Goal: Task Accomplishment & Management: Use online tool/utility

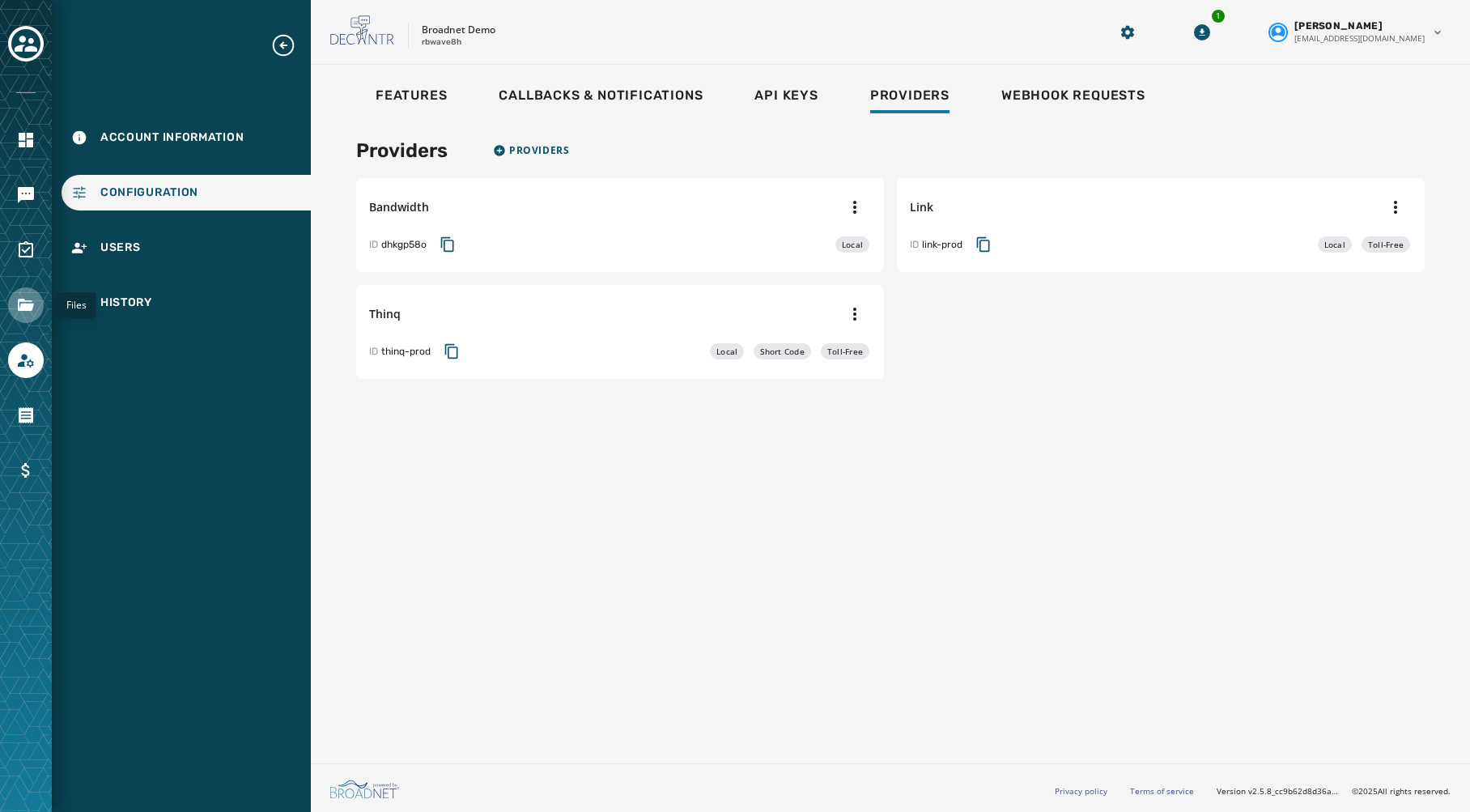
click at [25, 312] on icon "Navigate to Files" at bounding box center [26, 304] width 19 height 19
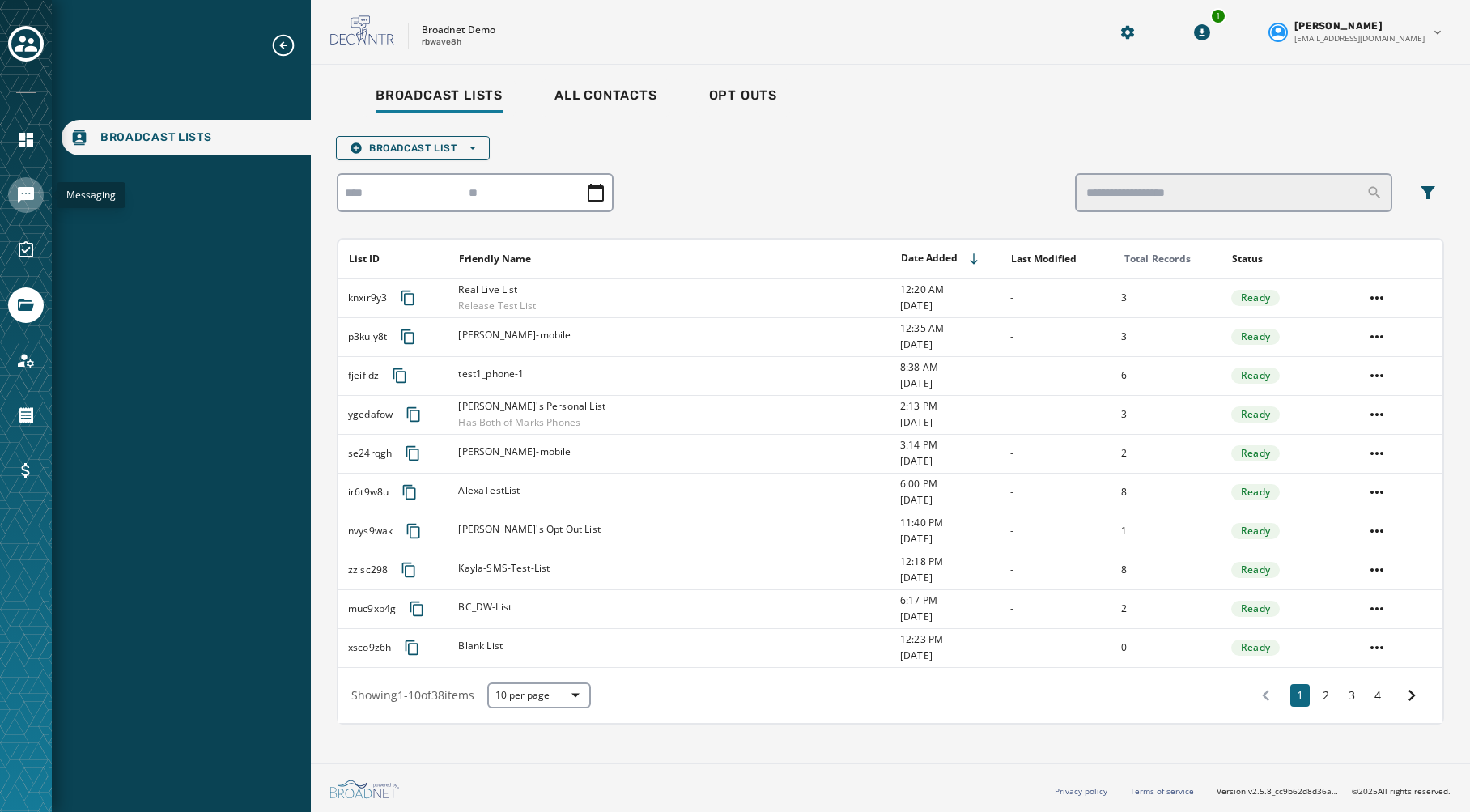
click at [23, 203] on icon "Navigate to Messaging" at bounding box center [26, 194] width 19 height 19
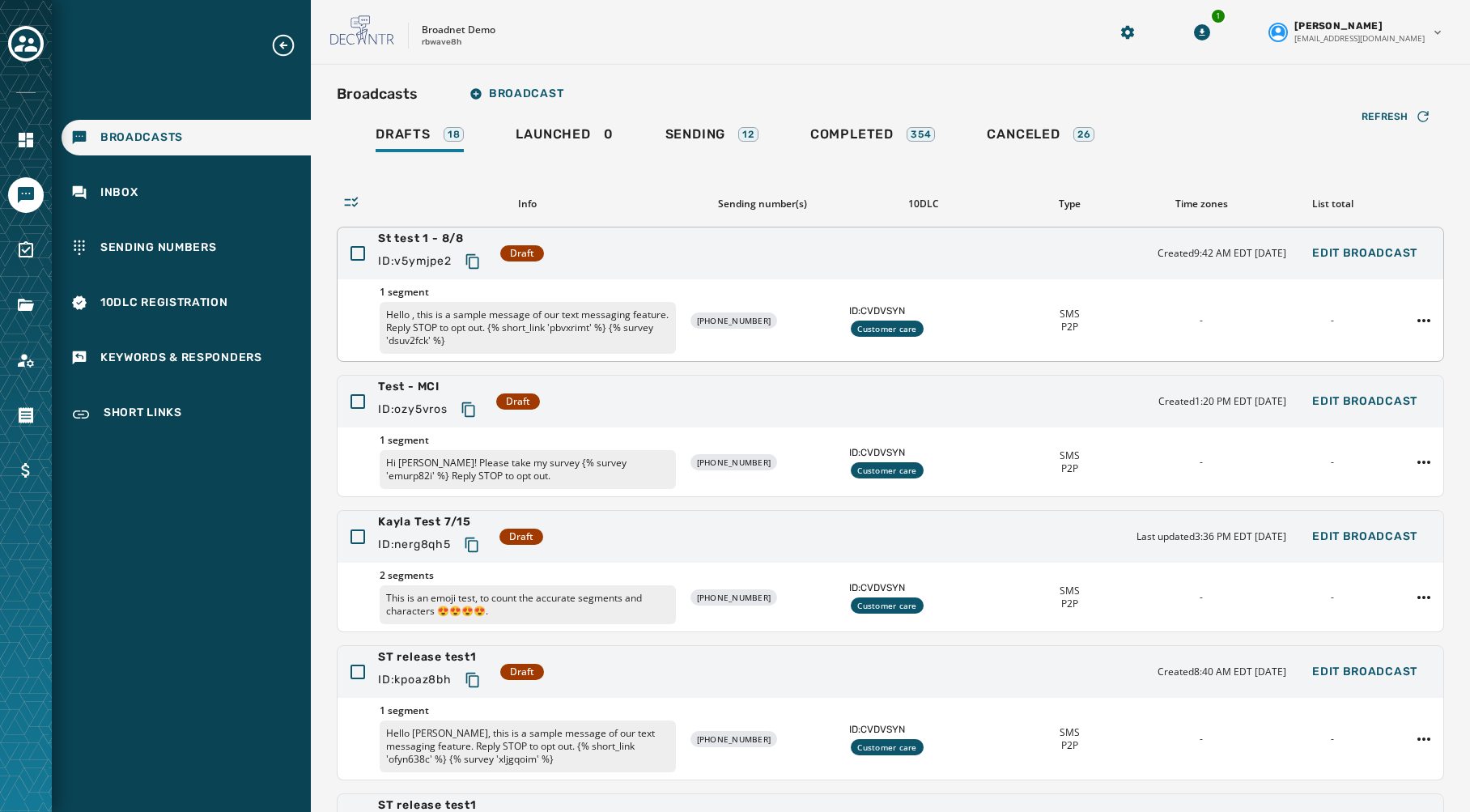
click at [795, 284] on div "1 segment Hello , this is a sample message of our text messaging feature. Reply…" at bounding box center [890, 320] width 1106 height 82
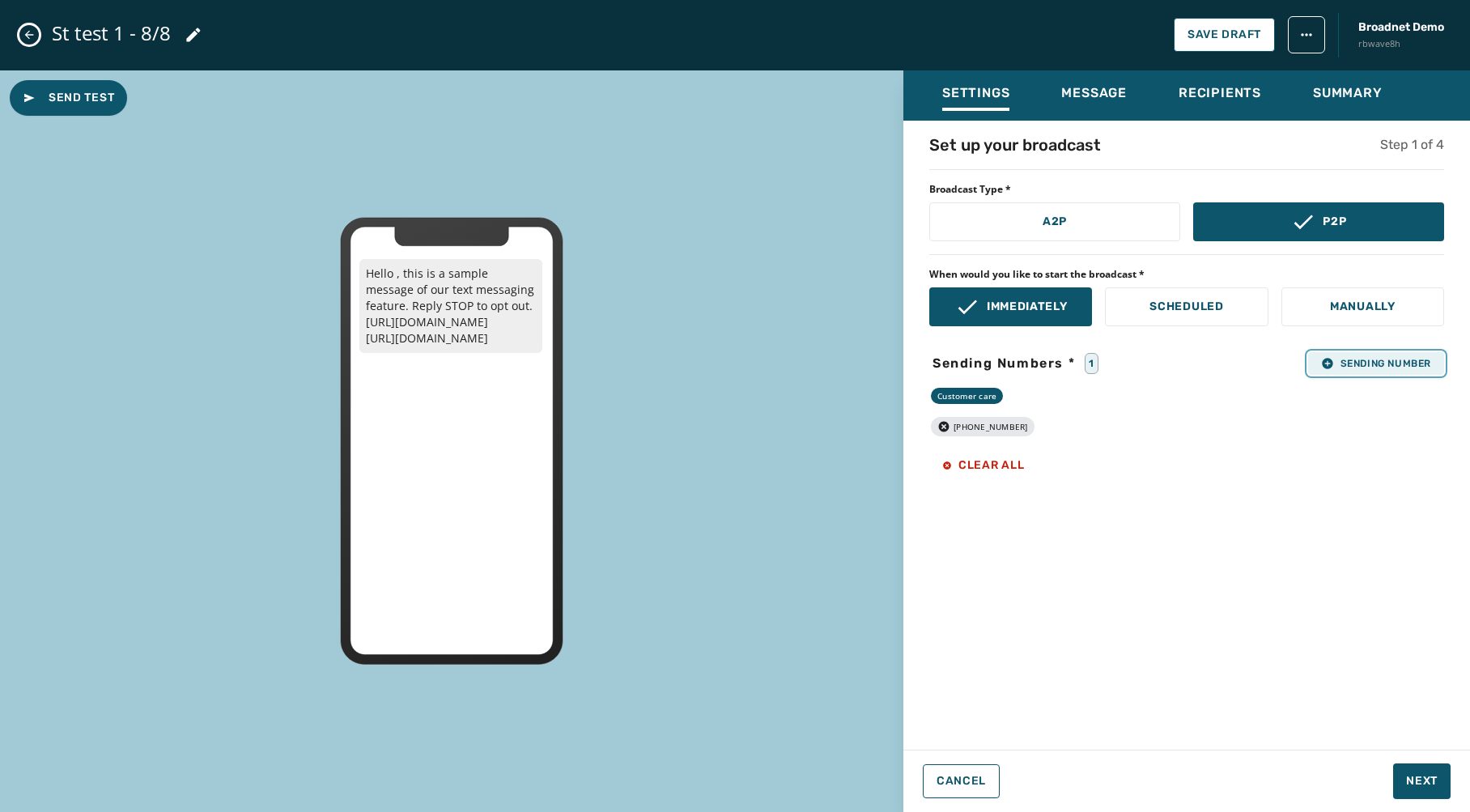
click at [1390, 364] on span "Sending Number" at bounding box center [1376, 363] width 110 height 13
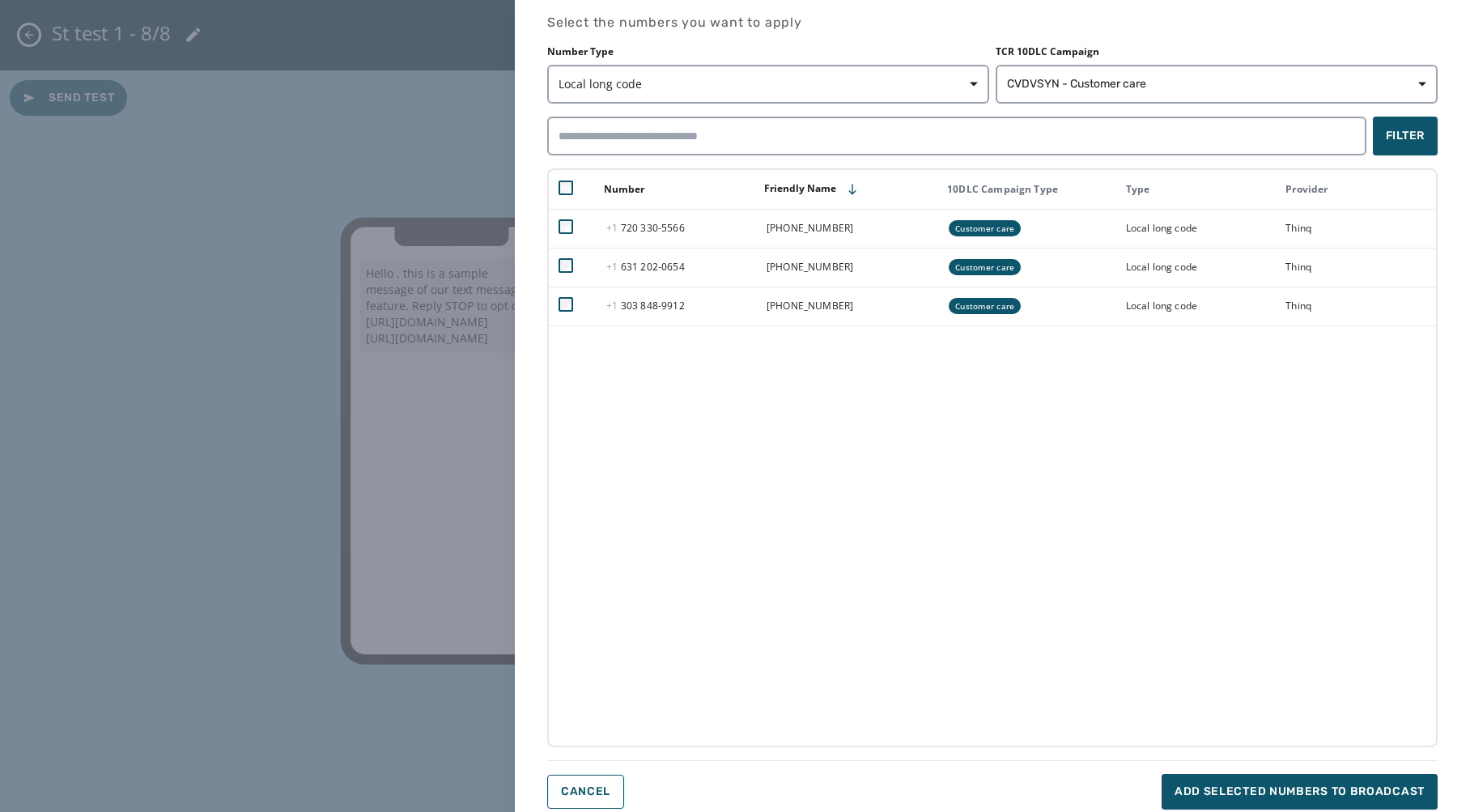
click at [333, 98] on div "Select the numbers you want to apply Number Type Local long code TCR 10DLC Camp…" at bounding box center [735, 406] width 1470 height 812
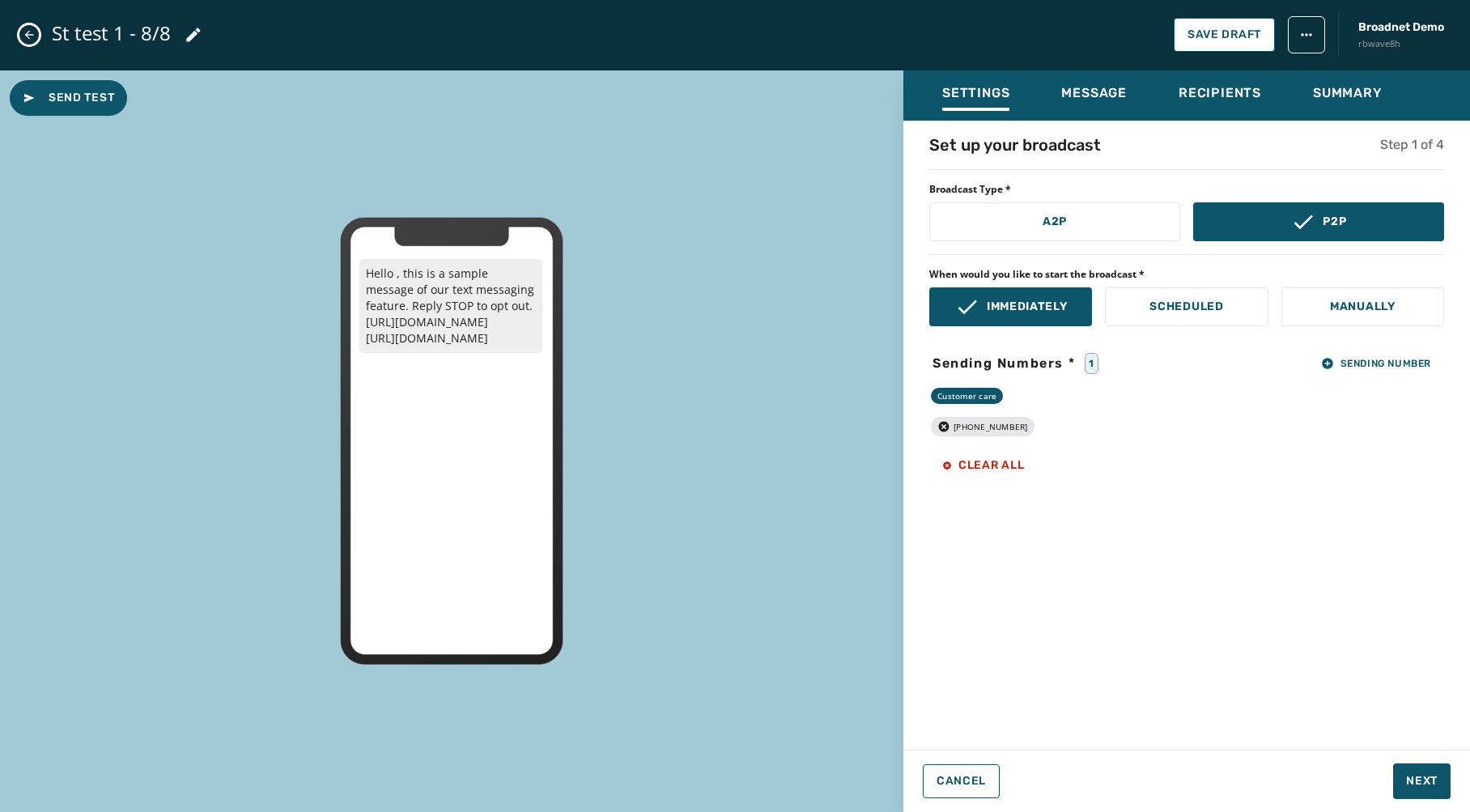
click at [17, 35] on div "St test 1 - 8/8 Save Draft Broadnet Demo rbwave8h" at bounding box center [735, 35] width 1470 height 71
click at [27, 32] on icon "Close admin drawer" at bounding box center [29, 35] width 9 height 9
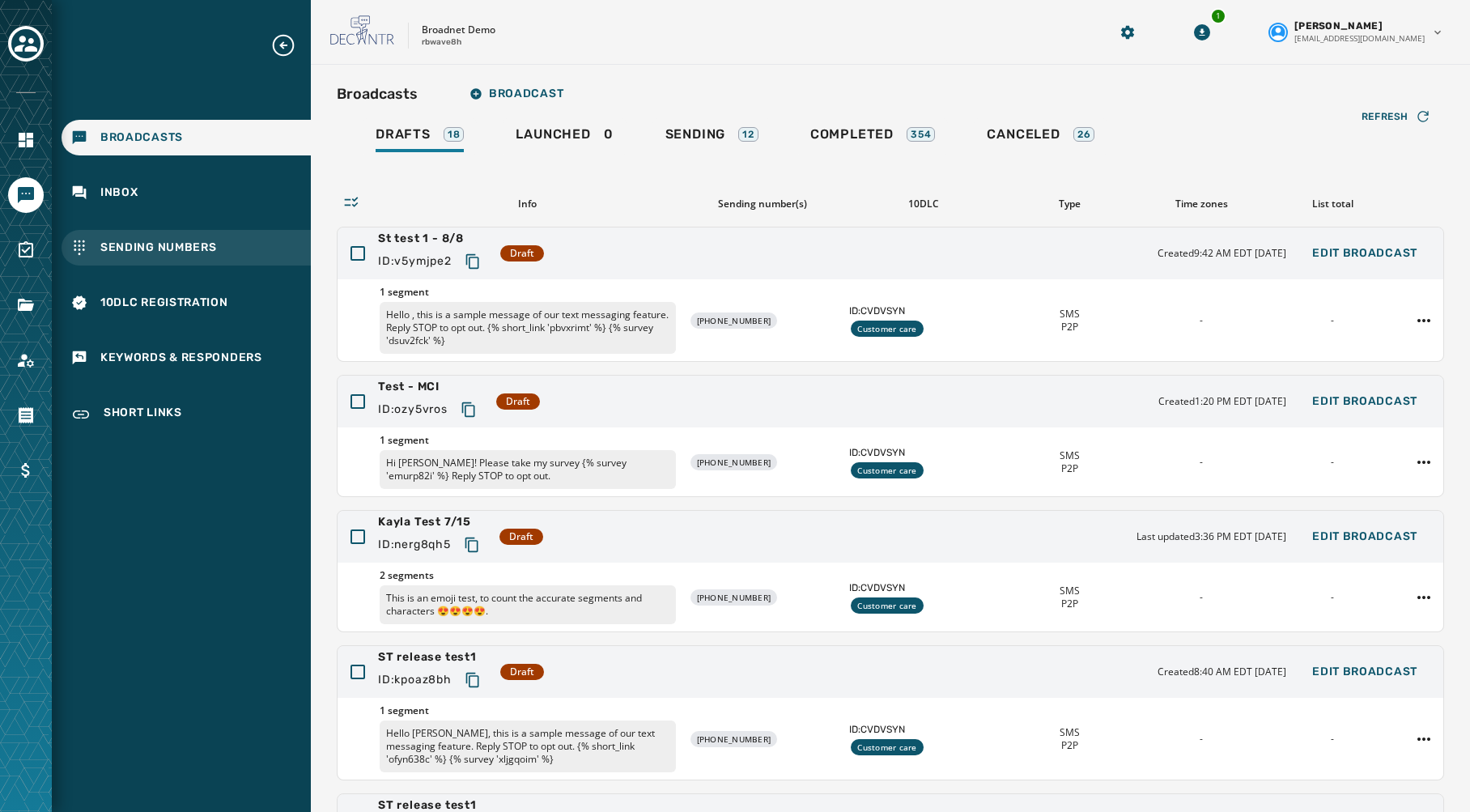
click at [171, 255] on div "Sending Numbers" at bounding box center [186, 247] width 250 height 36
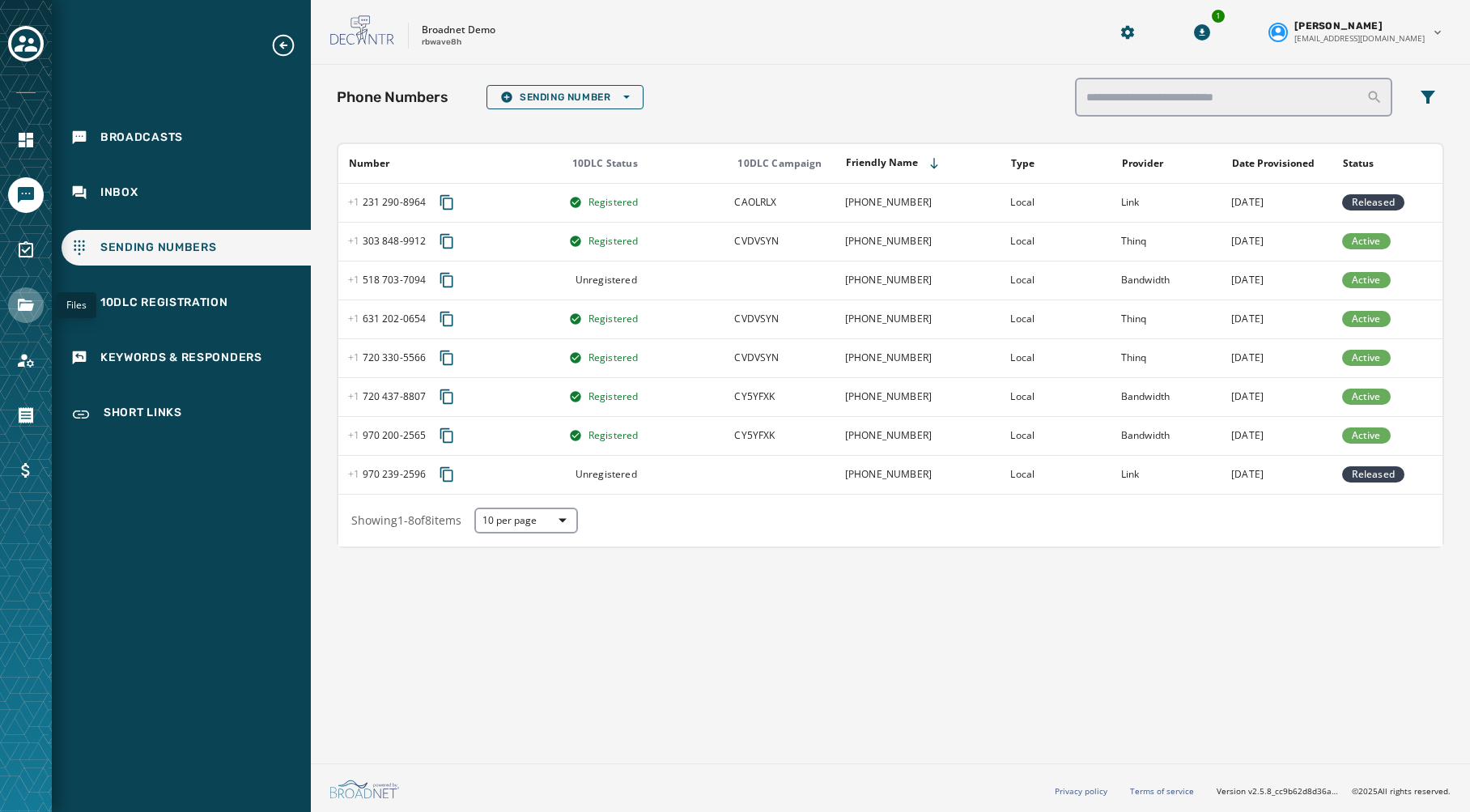
click at [37, 305] on link "Navigate to Files" at bounding box center [26, 304] width 36 height 36
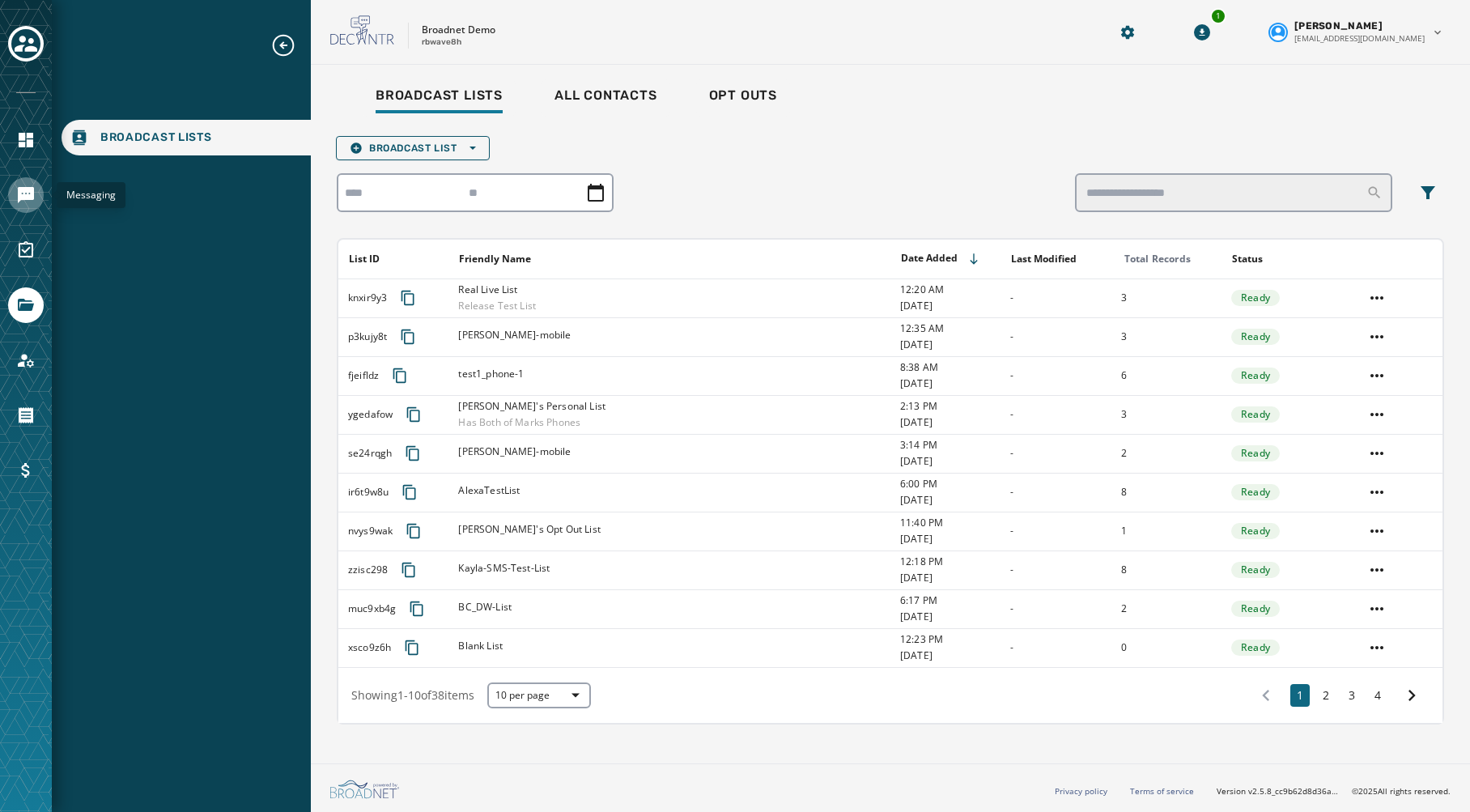
click at [27, 197] on icon "Navigate to Messaging" at bounding box center [26, 195] width 17 height 17
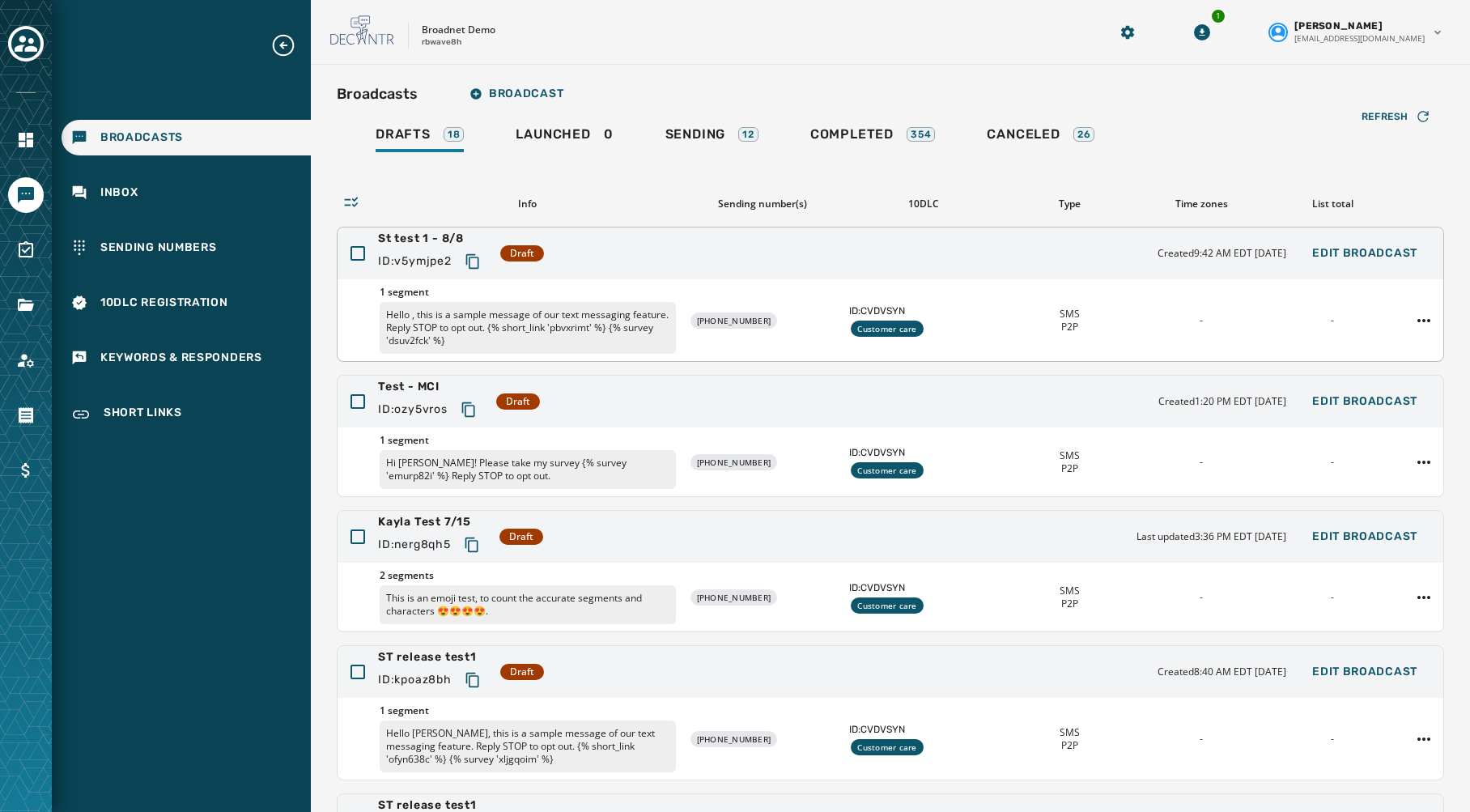
click at [630, 262] on div "St test 1 - 8/8 ID: v5ymjpe2 Draft Created 9:42 AM EDT [DATE] Edit Broadcast" at bounding box center [890, 253] width 1106 height 51
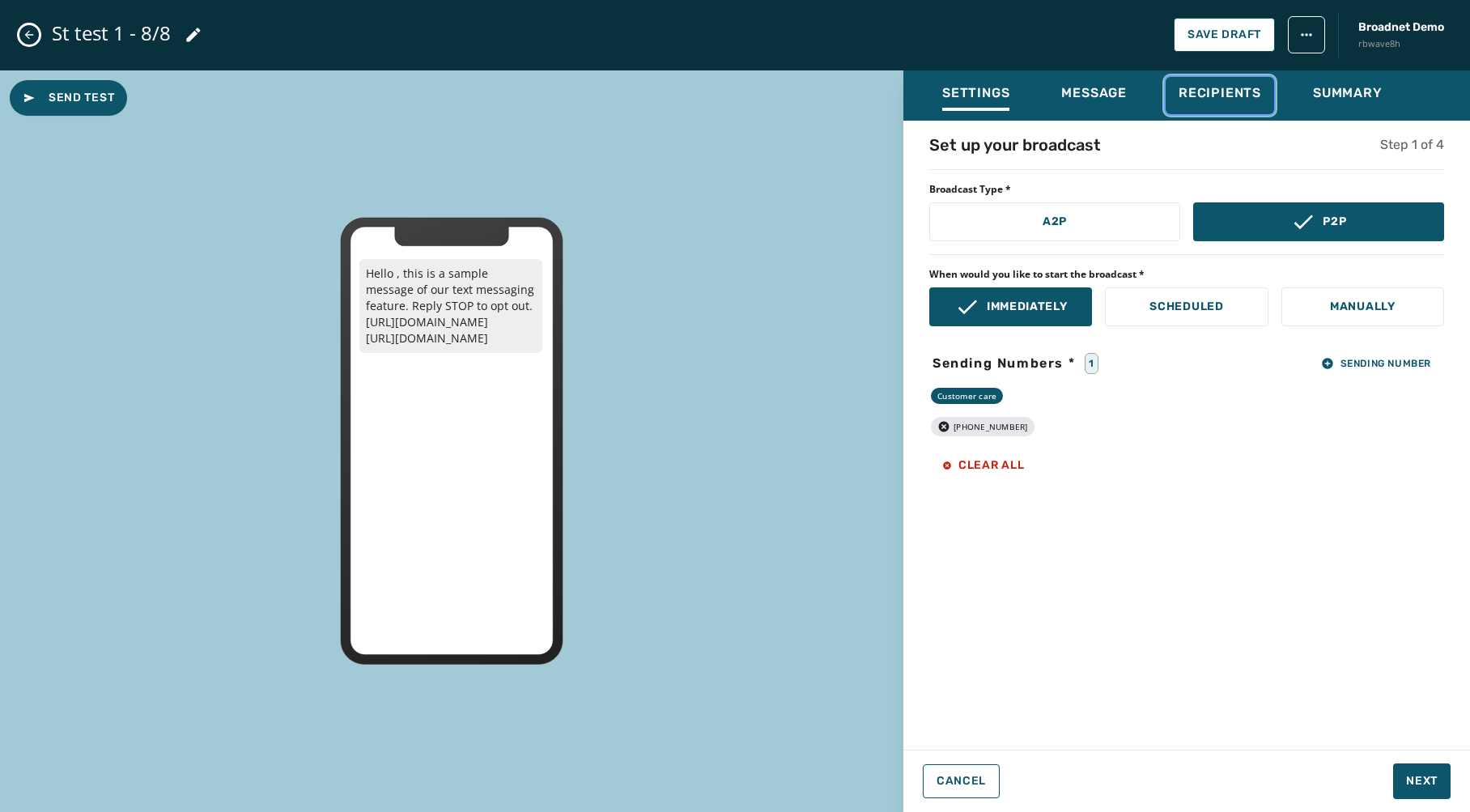
click at [1192, 96] on span "Recipients" at bounding box center [1220, 93] width 83 height 17
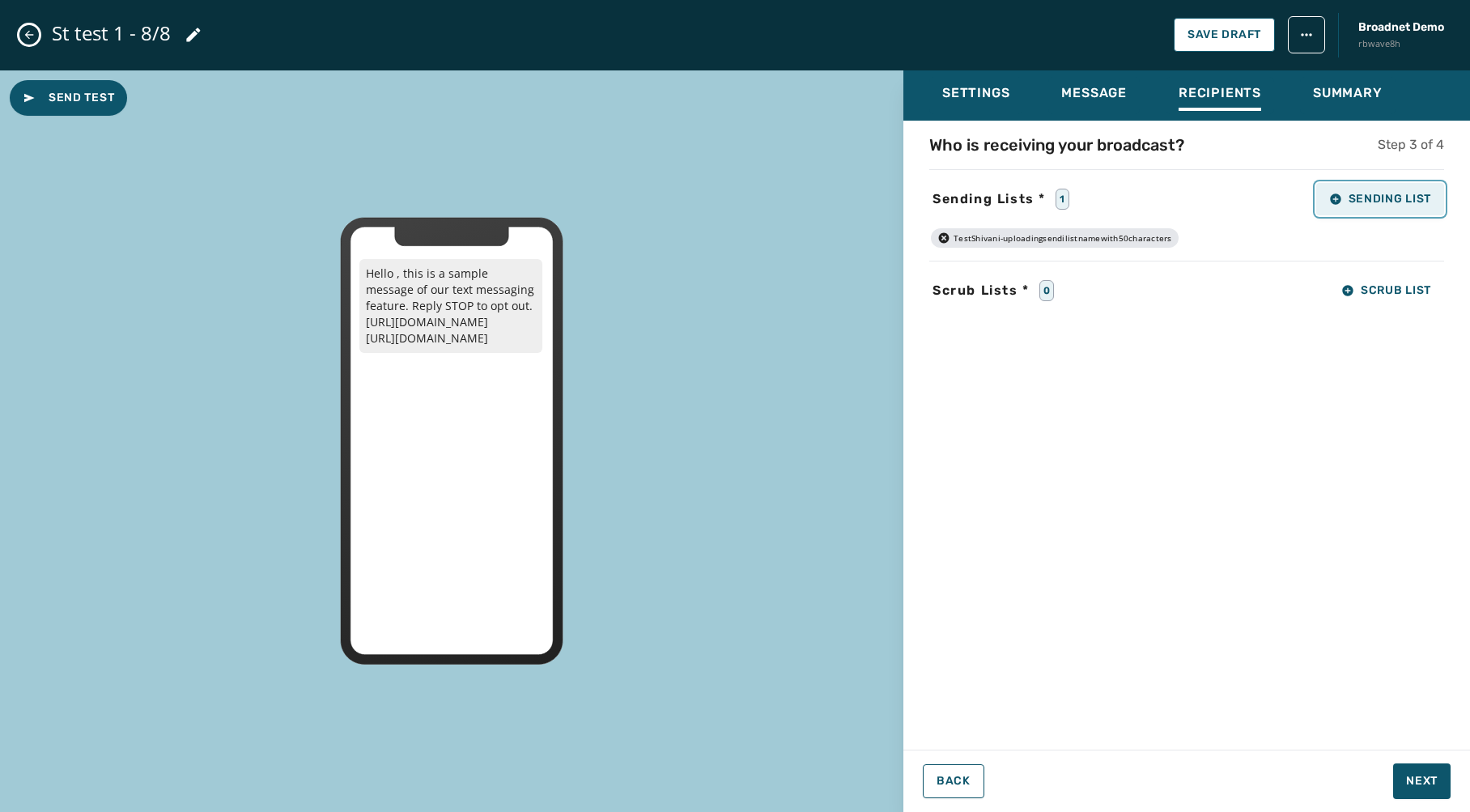
click at [1374, 201] on span "Sending List" at bounding box center [1380, 199] width 102 height 13
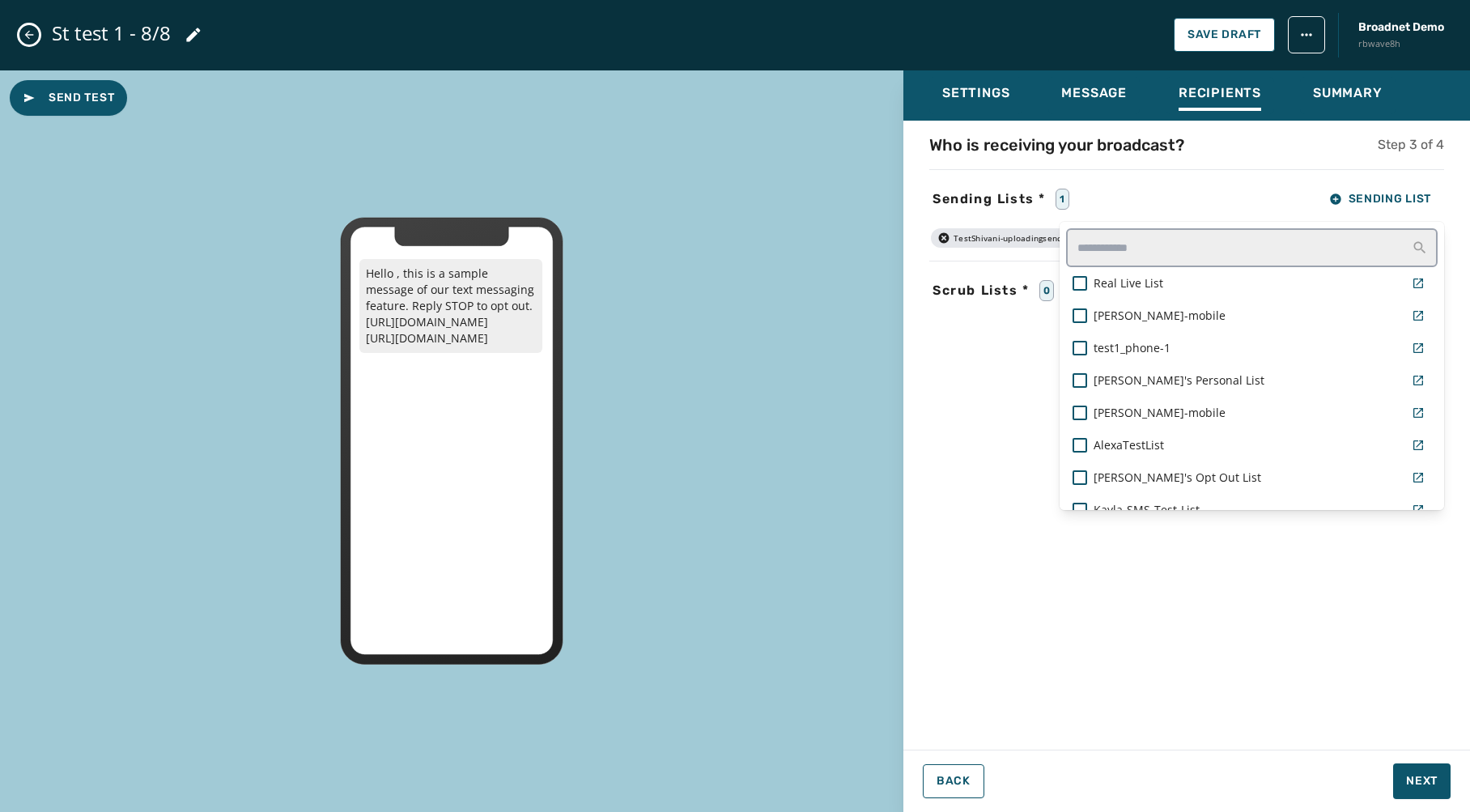
click at [1262, 611] on div "Who is receiving your broadcast? Step 3 of 4 Sending Lists * 1 Sending List Rea…" at bounding box center [1186, 430] width 567 height 593
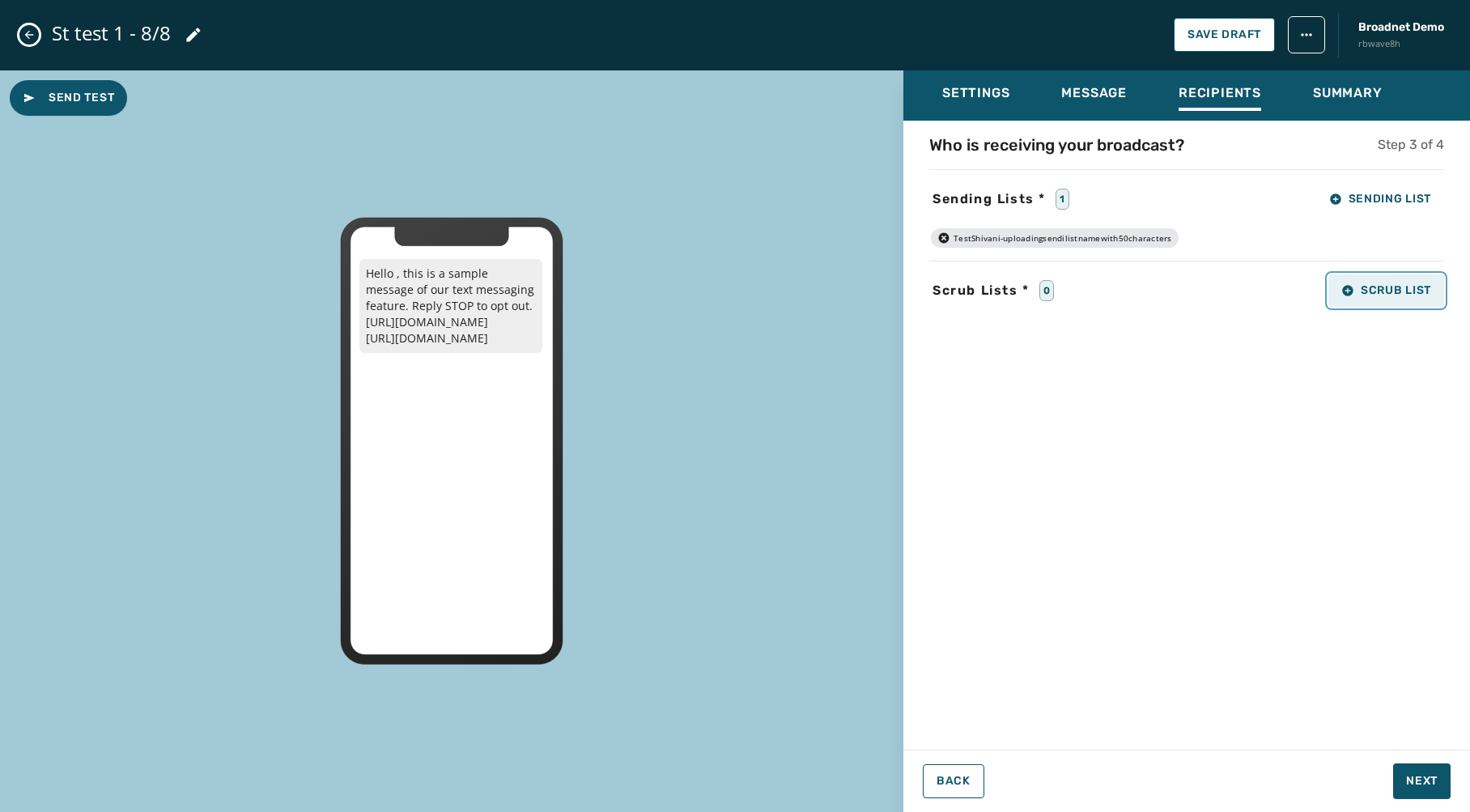
click at [1360, 292] on span "Scrub List" at bounding box center [1386, 291] width 90 height 13
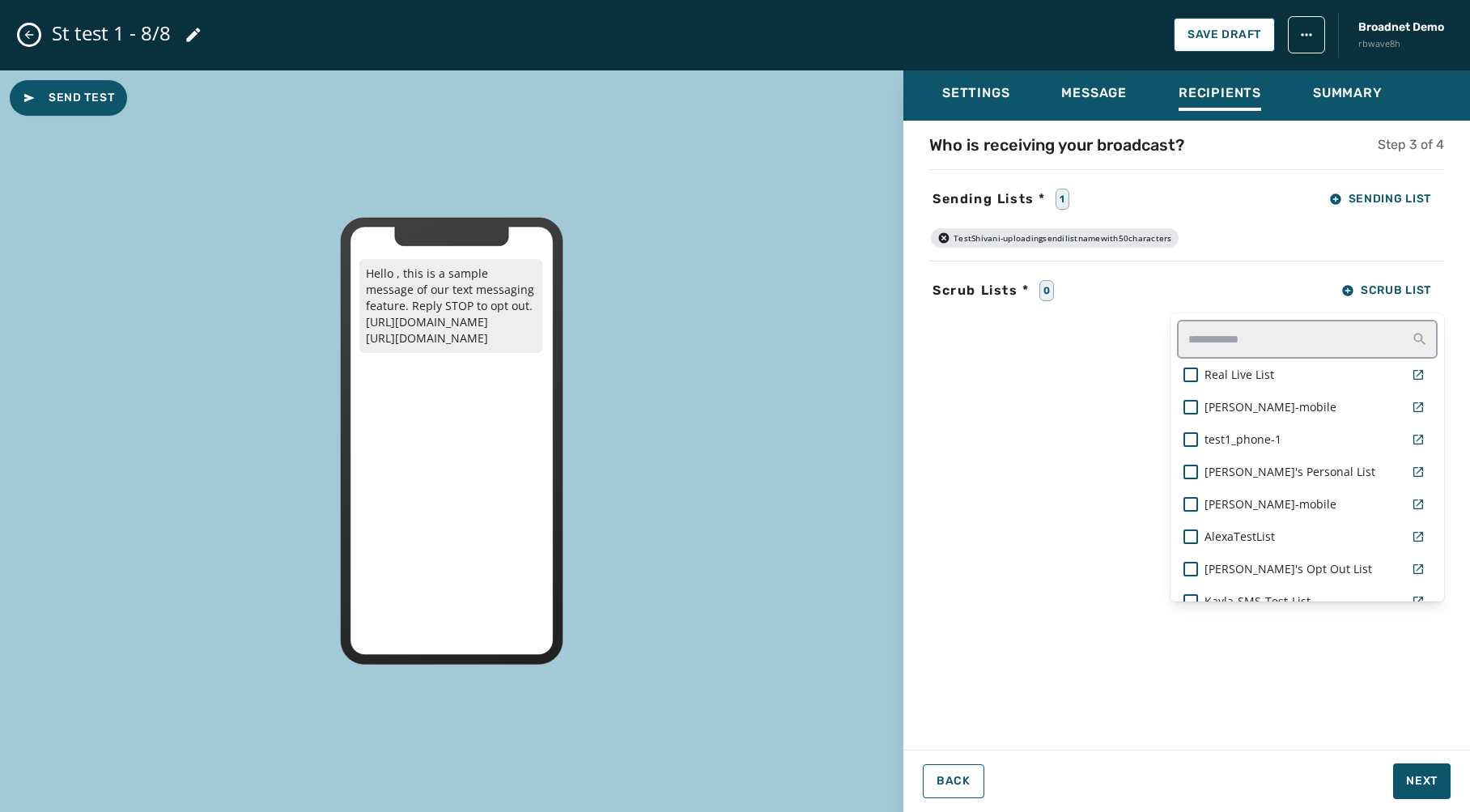
click at [1133, 478] on div "Who is receiving your broadcast? Step 3 of 4 Sending Lists * 1 Sending List Tes…" at bounding box center [1186, 430] width 567 height 593
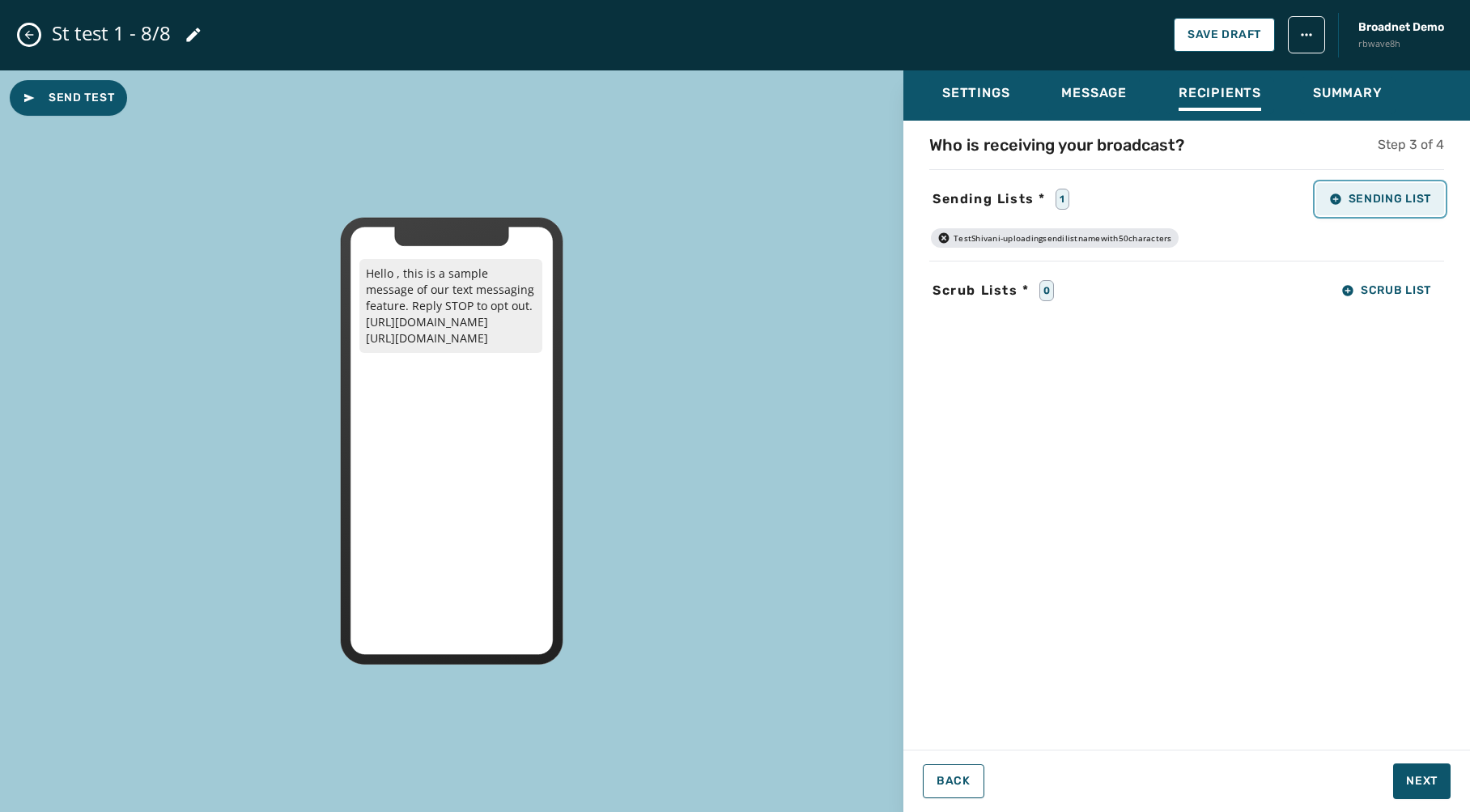
click at [1347, 206] on button "Sending List" at bounding box center [1380, 199] width 128 height 32
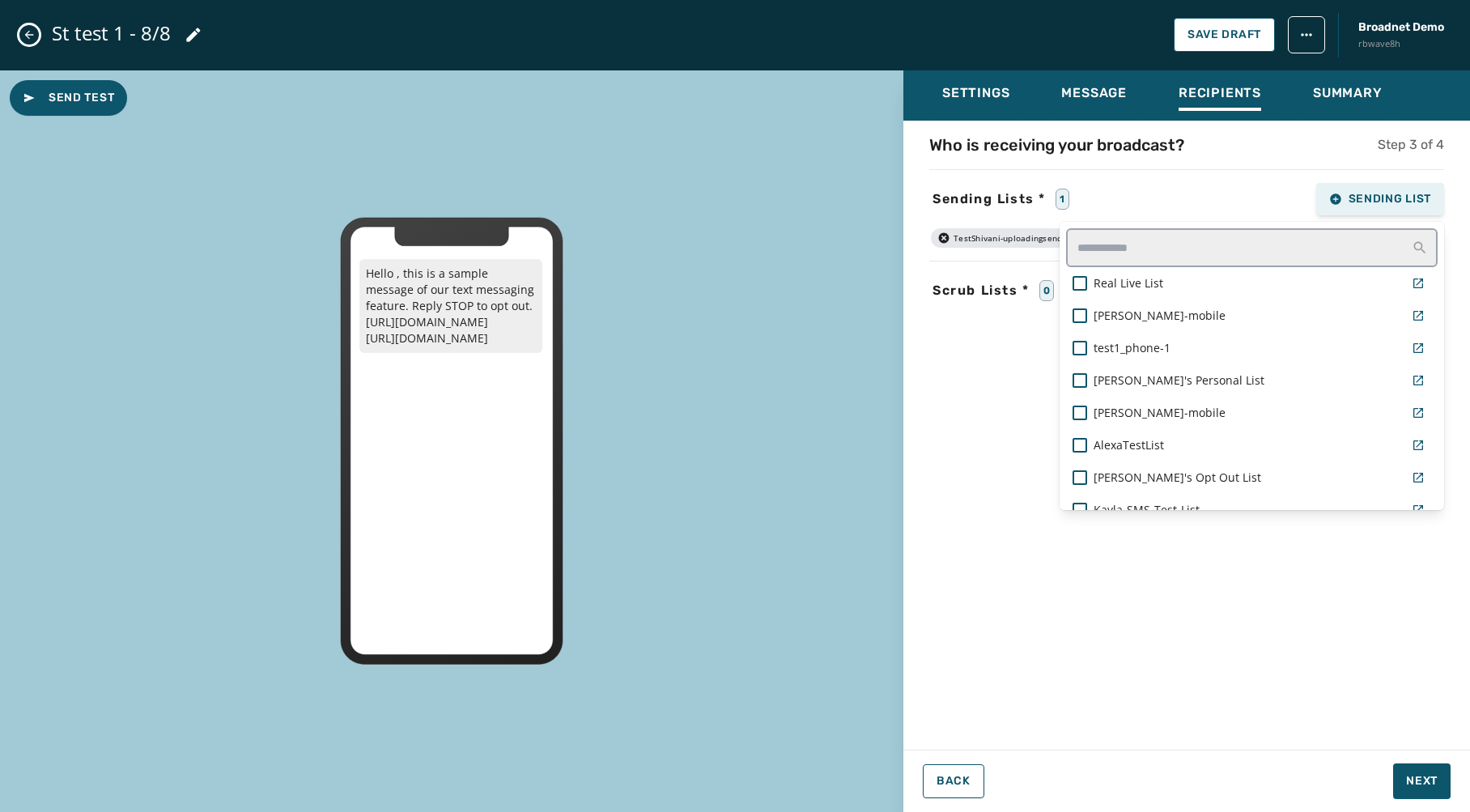
scroll to position [565, 0]
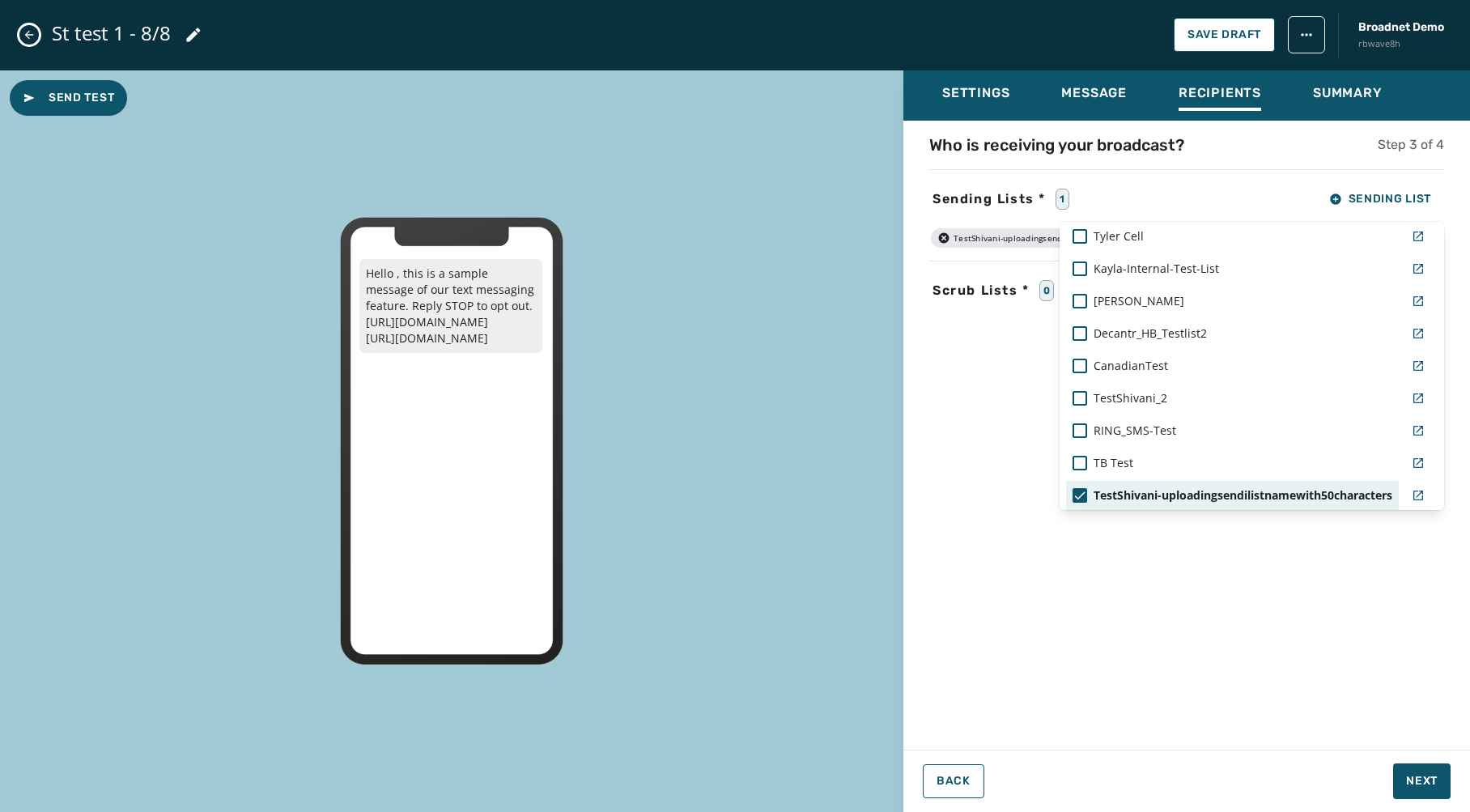
click at [1242, 192] on div "Sending Lists * 1 Sending List Real Live List [PERSON_NAME]-mobile test1_phone-…" at bounding box center [1186, 199] width 515 height 32
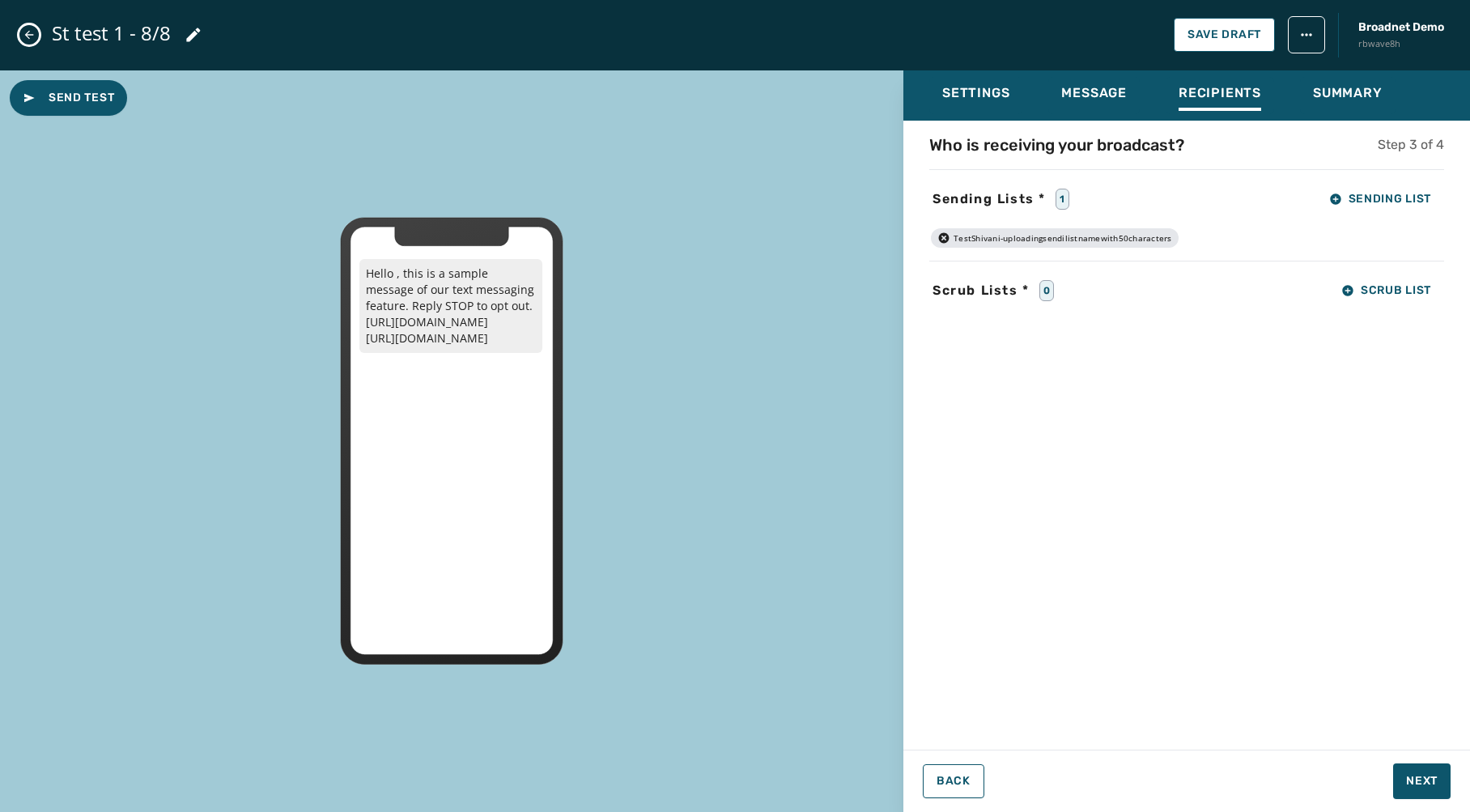
click at [1155, 525] on div "Who is receiving your broadcast? Step 3 of 4 Sending Lists * 1 Sending List Tes…" at bounding box center [1186, 430] width 567 height 593
click at [26, 41] on button "Close admin drawer" at bounding box center [28, 34] width 19 height 19
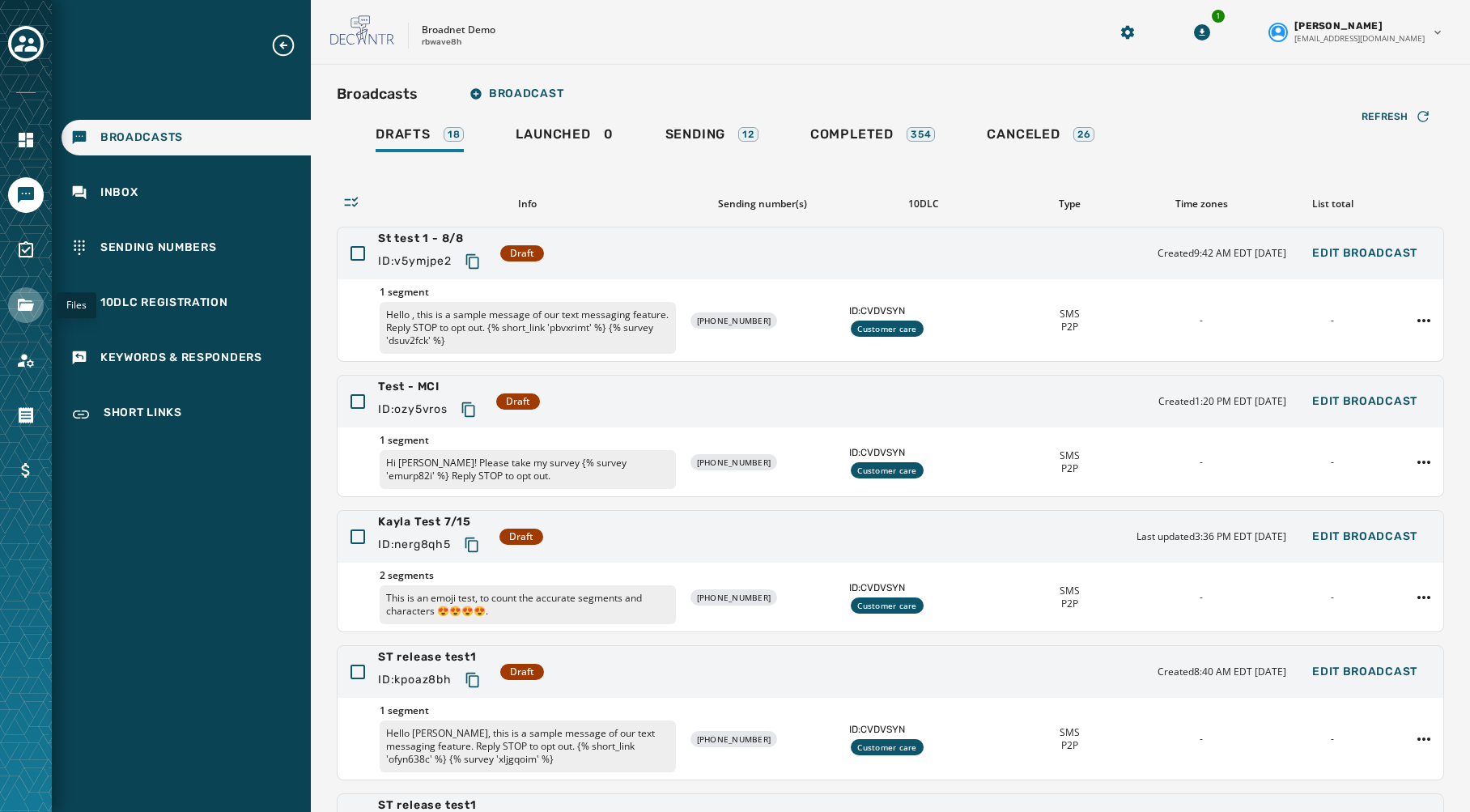
click at [25, 297] on icon "Navigate to Files" at bounding box center [26, 304] width 19 height 19
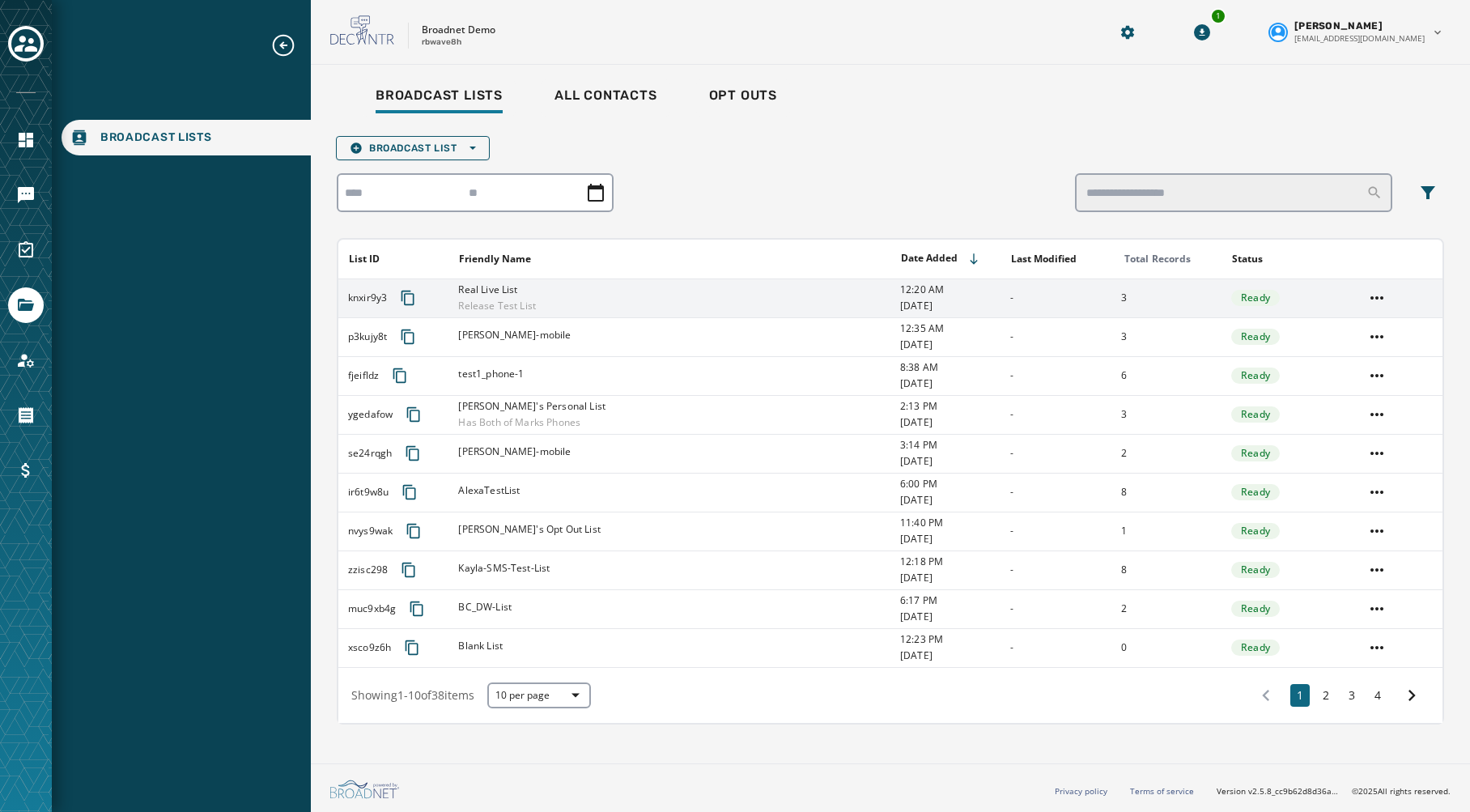
click at [570, 294] on div "Real Live List Release Test List" at bounding box center [674, 298] width 431 height 29
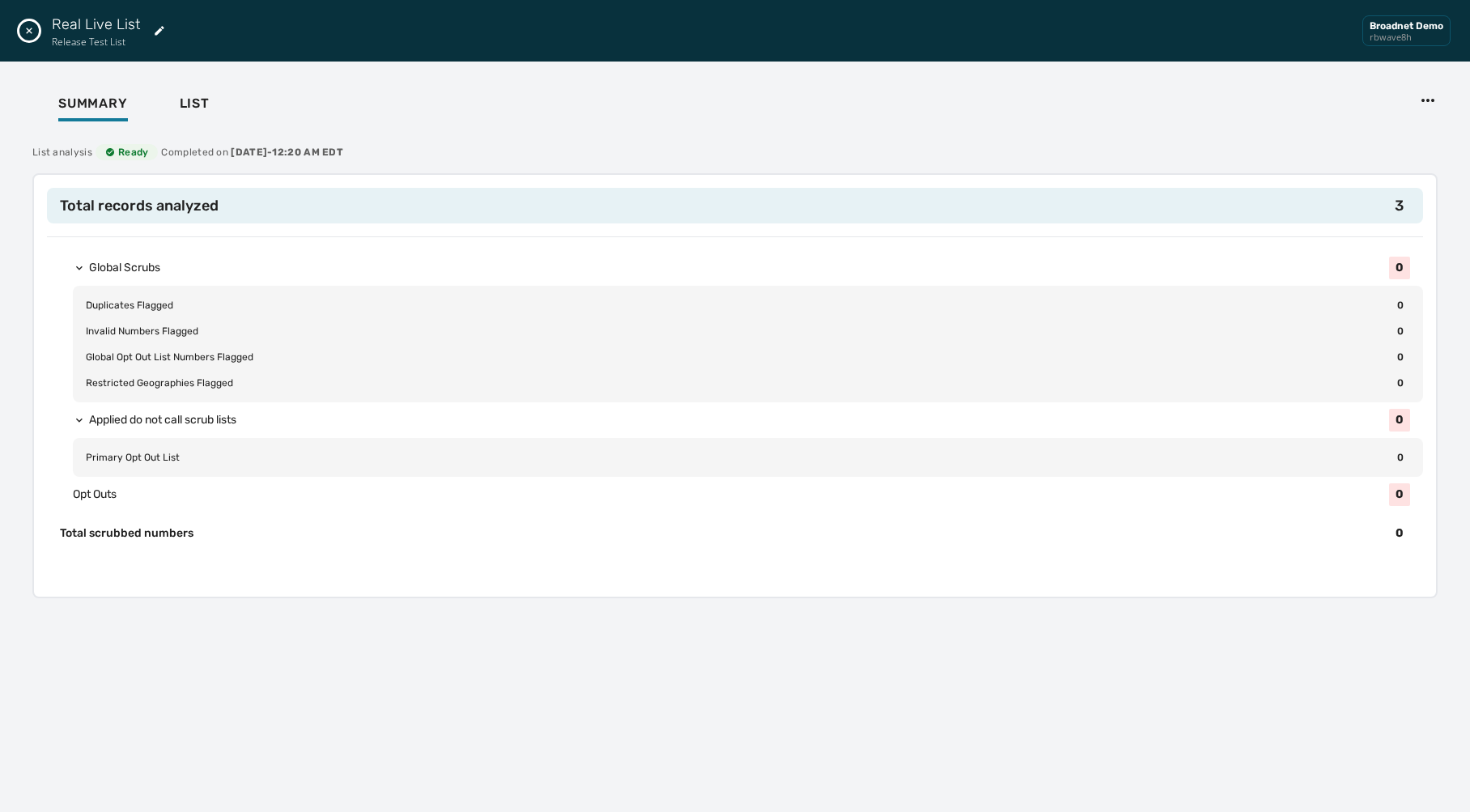
click at [28, 32] on icon "Close drawer" at bounding box center [29, 31] width 13 height 13
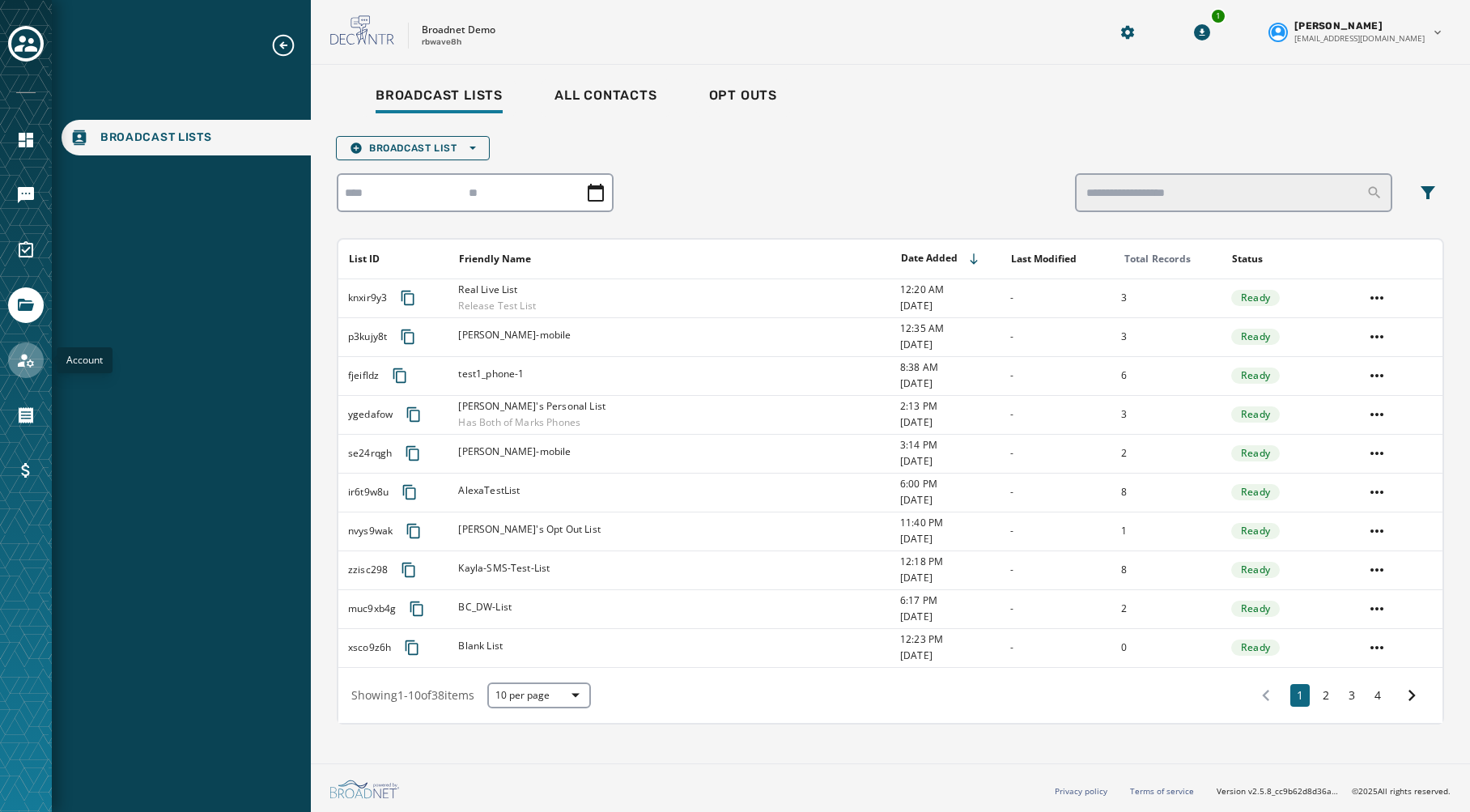
click at [26, 359] on icon "Navigate to Account" at bounding box center [26, 360] width 19 height 19
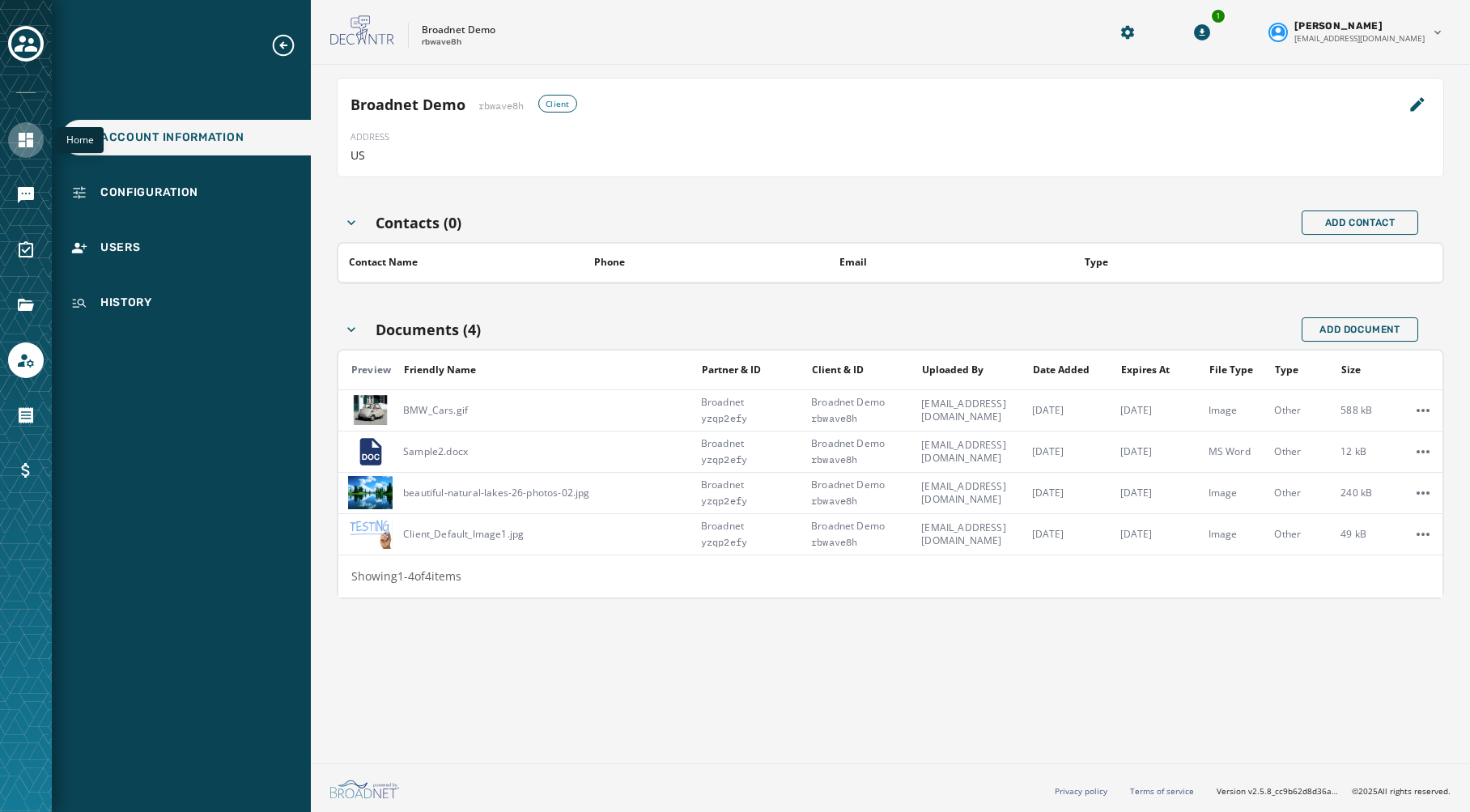
click at [27, 148] on icon "Navigate to Home" at bounding box center [26, 139] width 19 height 19
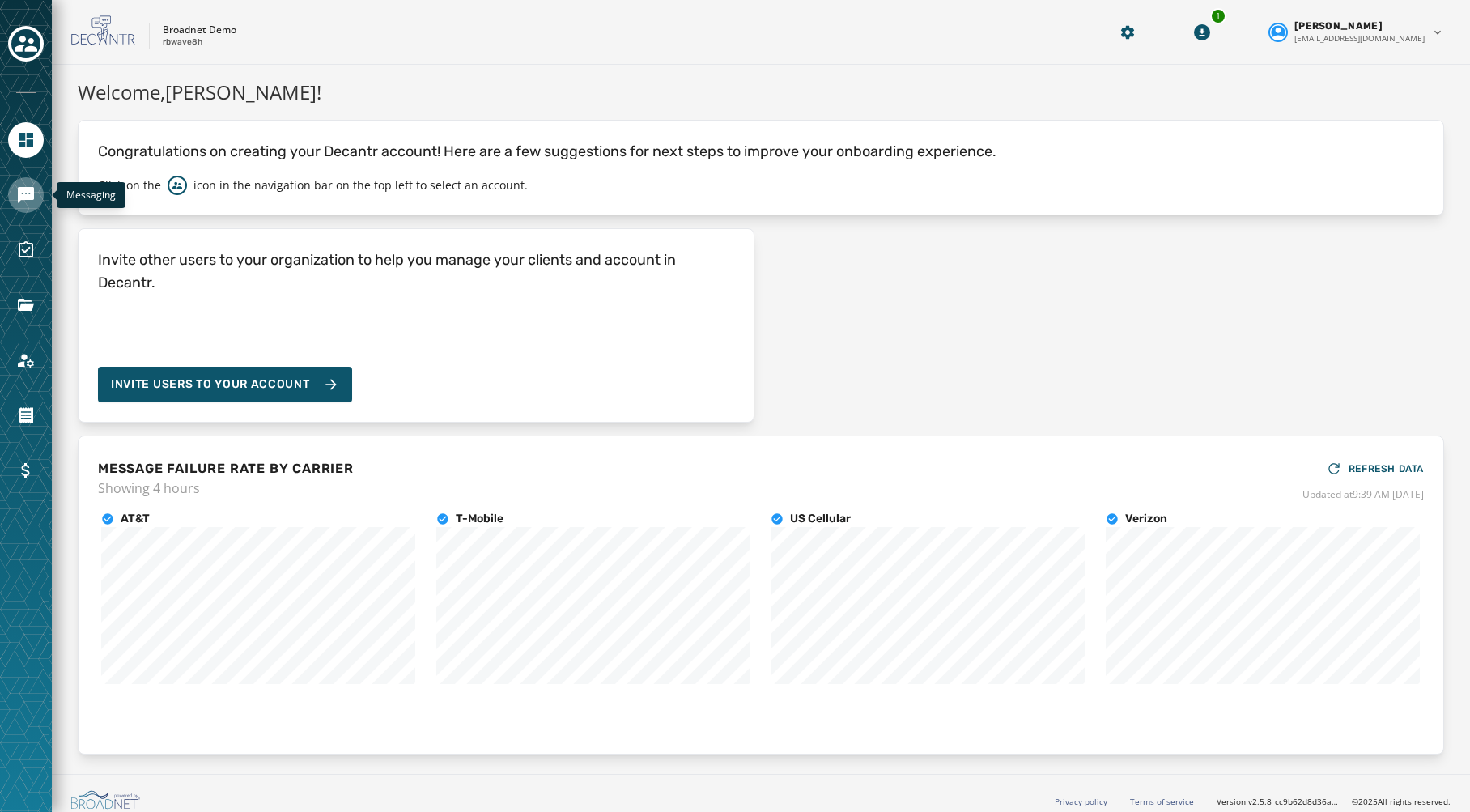
click at [27, 187] on icon "Navigate to Messaging" at bounding box center [26, 195] width 17 height 17
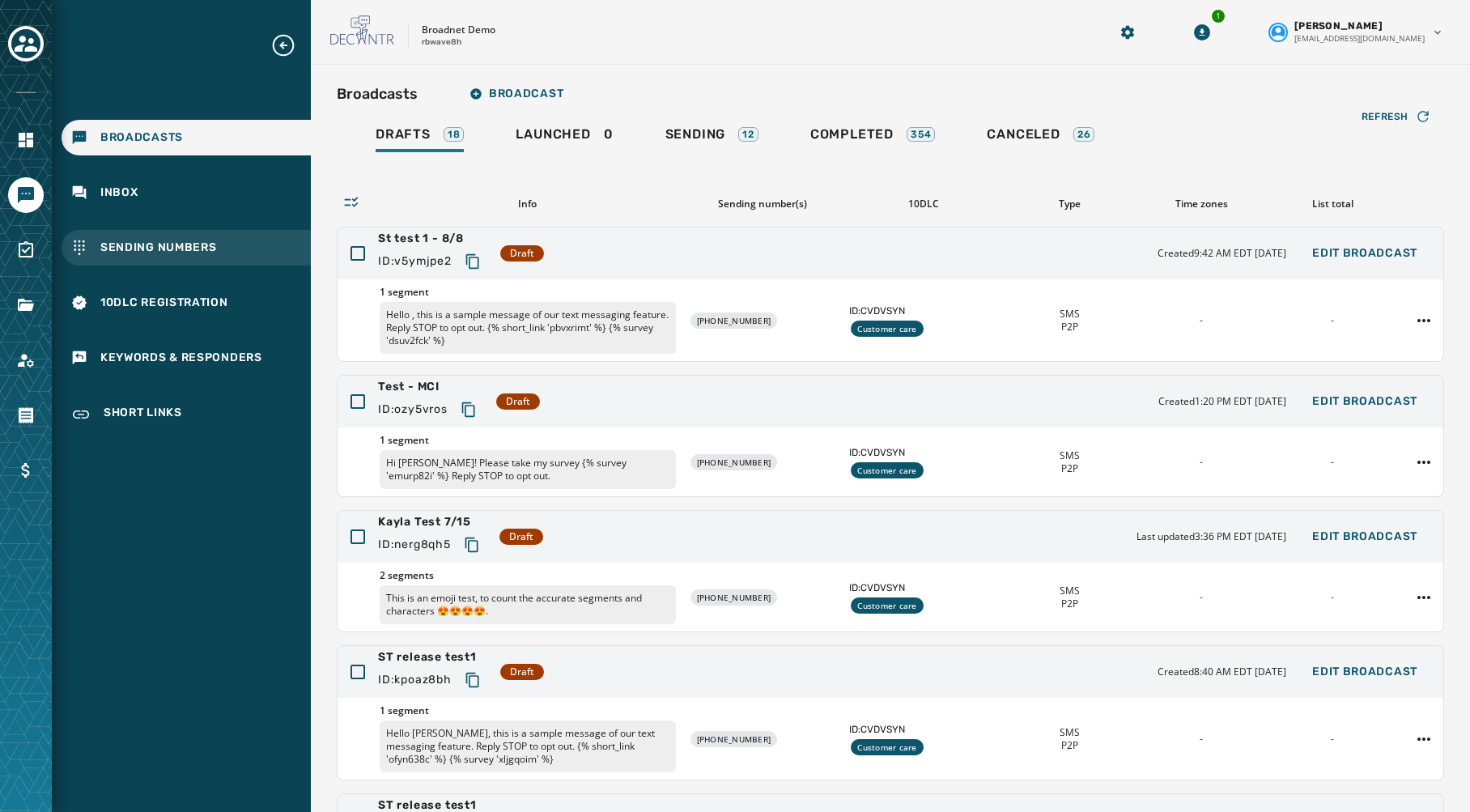
click at [202, 247] on span "Sending Numbers" at bounding box center [158, 248] width 117 height 17
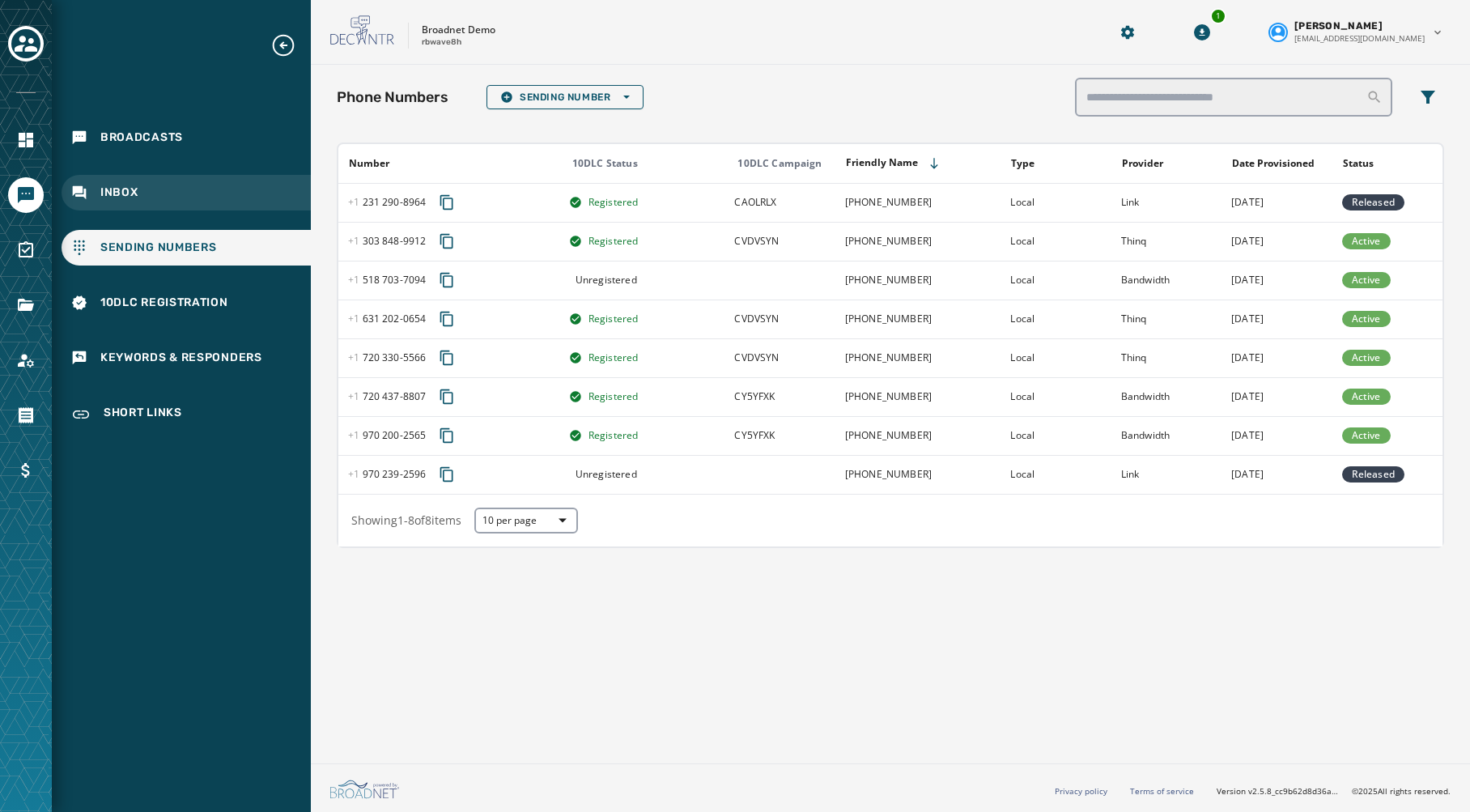
click at [129, 197] on span "Inbox" at bounding box center [119, 193] width 38 height 17
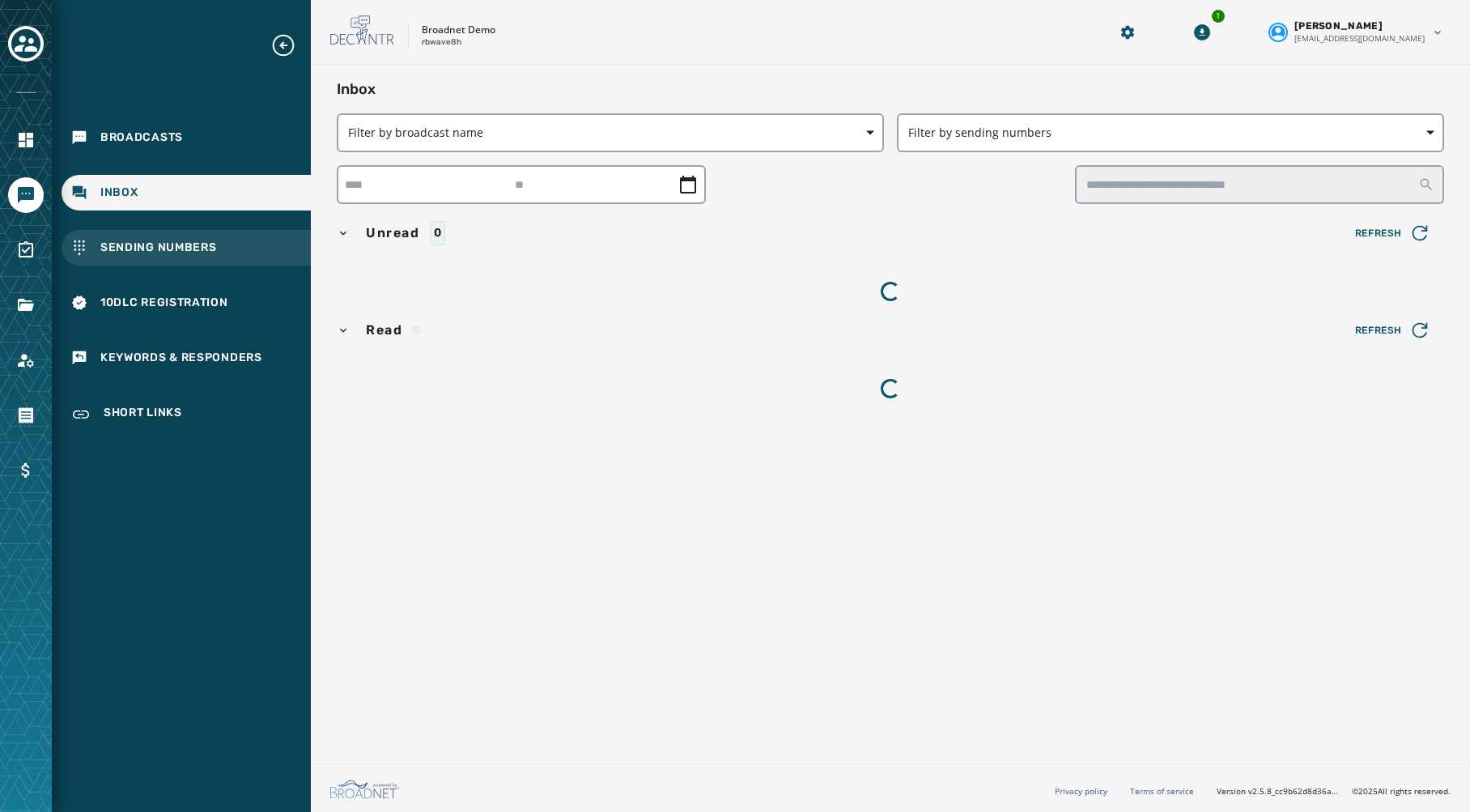
click at [144, 252] on span "Sending Numbers" at bounding box center [158, 248] width 117 height 17
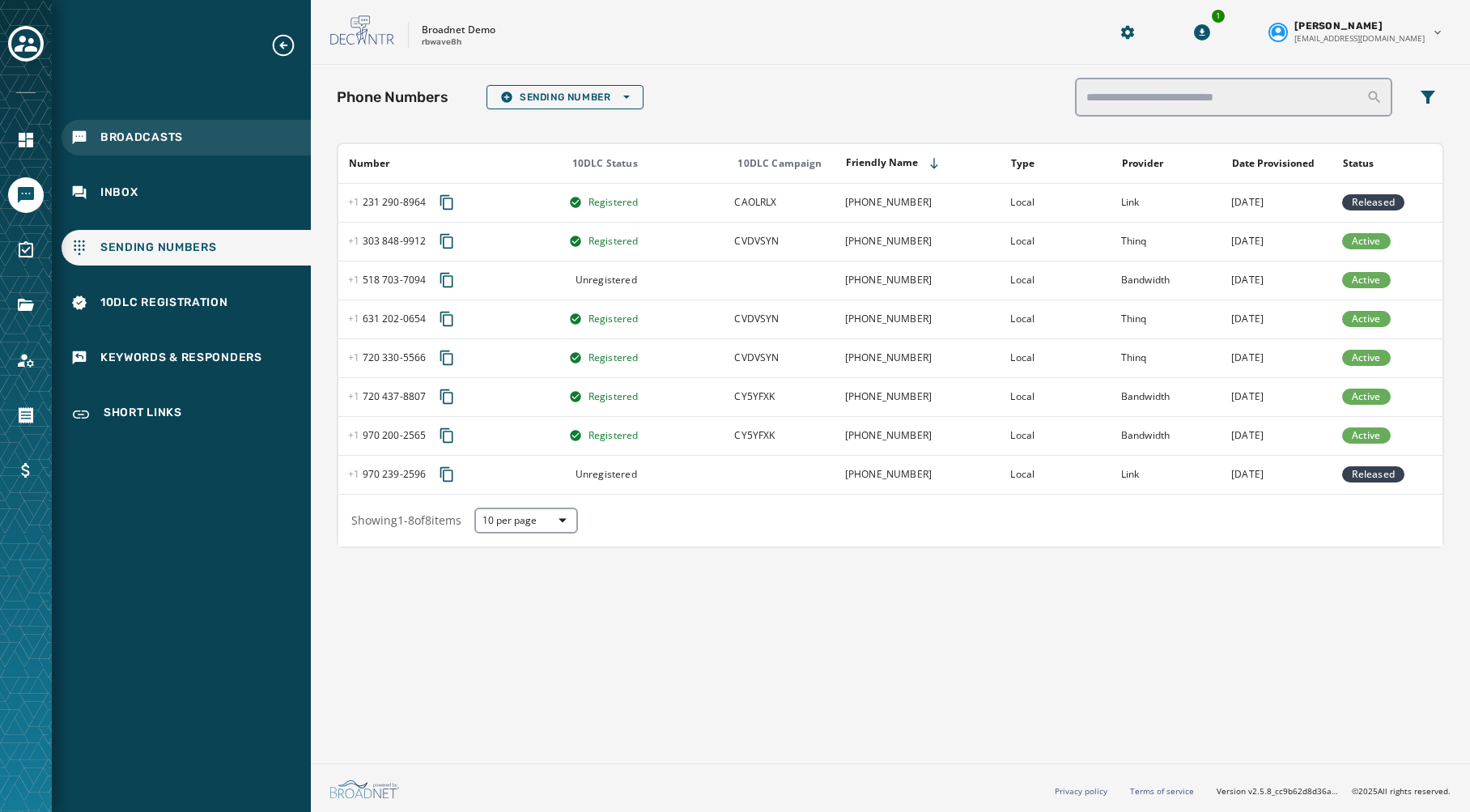
click at [147, 130] on span "Broadcasts" at bounding box center [142, 138] width 83 height 17
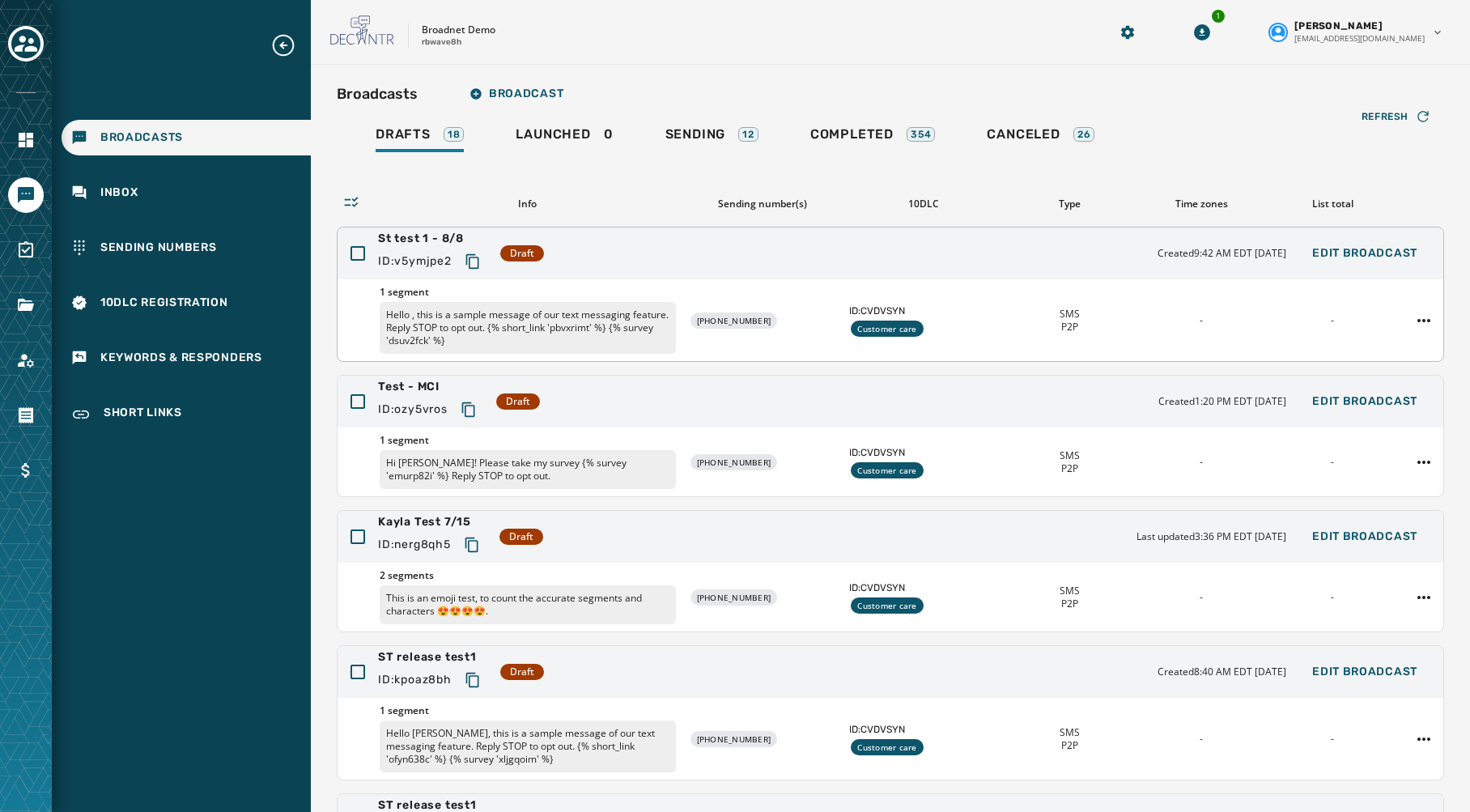
click at [740, 266] on div "St test 1 - 8/8 ID: v5ymjpe2 Draft Created 9:42 AM EDT [DATE] Edit Broadcast" at bounding box center [890, 253] width 1106 height 51
